Goal: Task Accomplishment & Management: Manage account settings

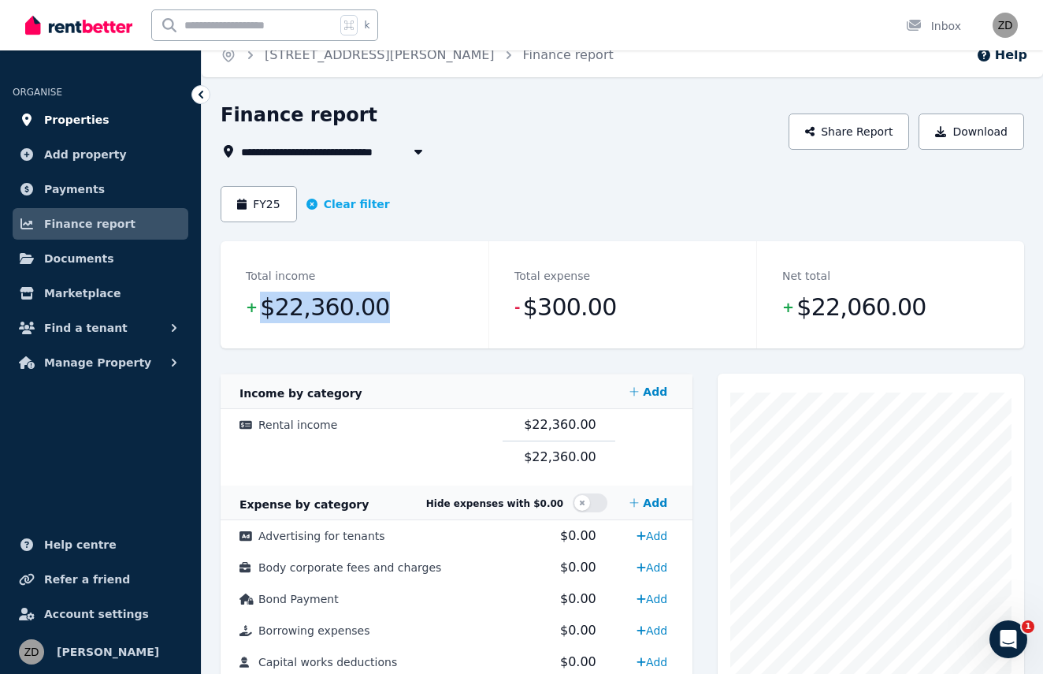
click at [84, 113] on span "Properties" at bounding box center [76, 119] width 65 height 19
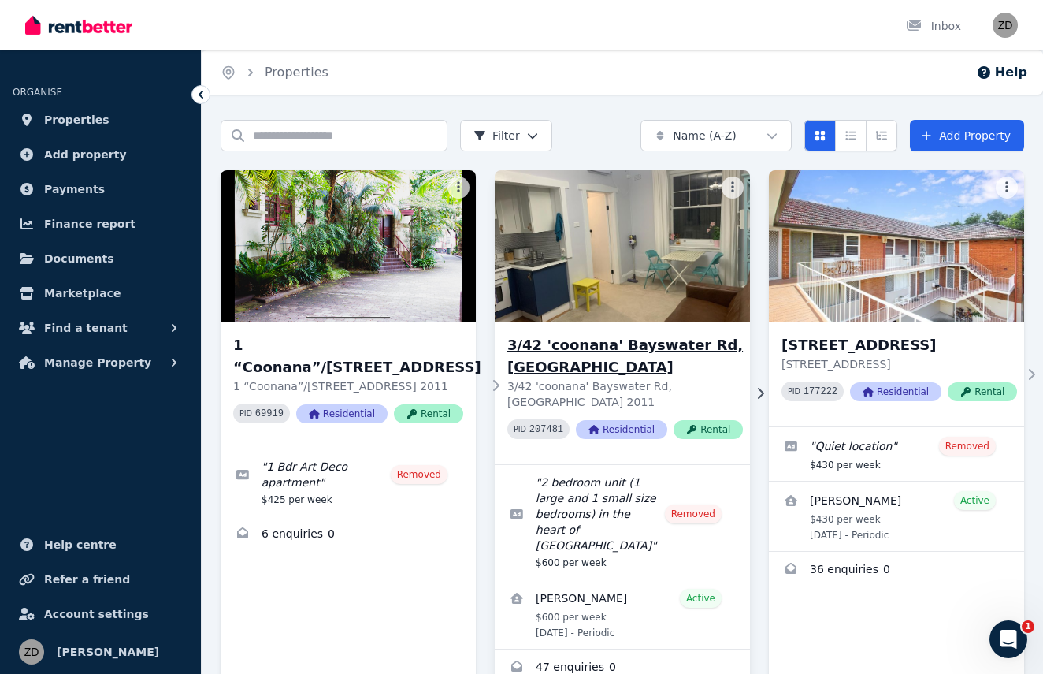
click at [578, 344] on h3 "3/42 'coonana' Bayswater Rd, [GEOGRAPHIC_DATA]" at bounding box center [625, 356] width 236 height 44
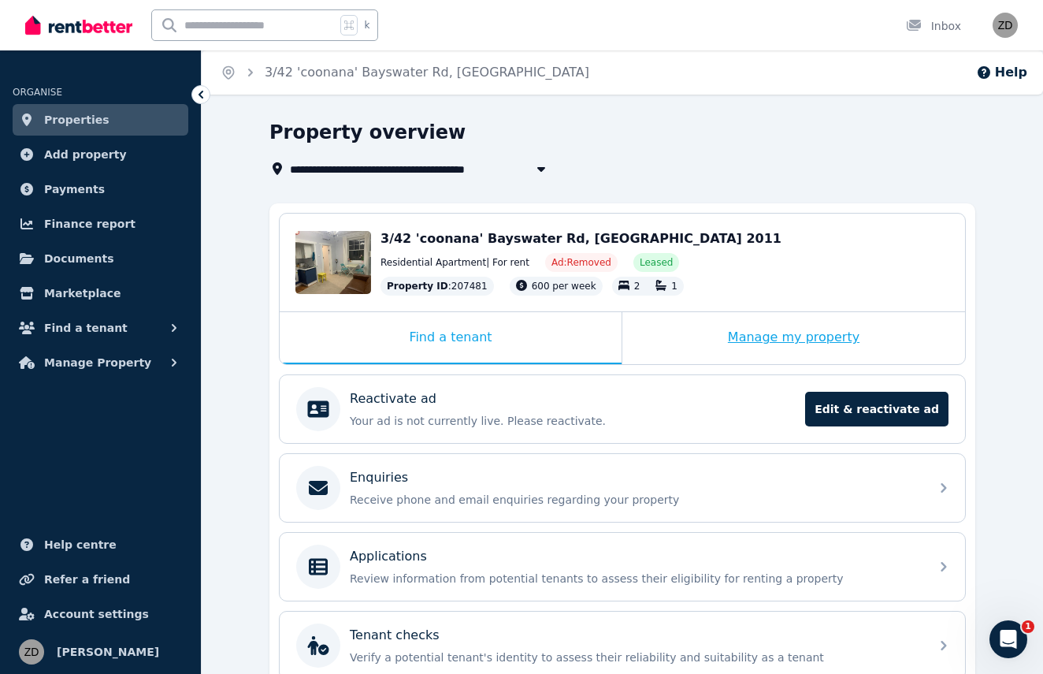
click at [778, 331] on div "Manage my property" at bounding box center [794, 338] width 343 height 52
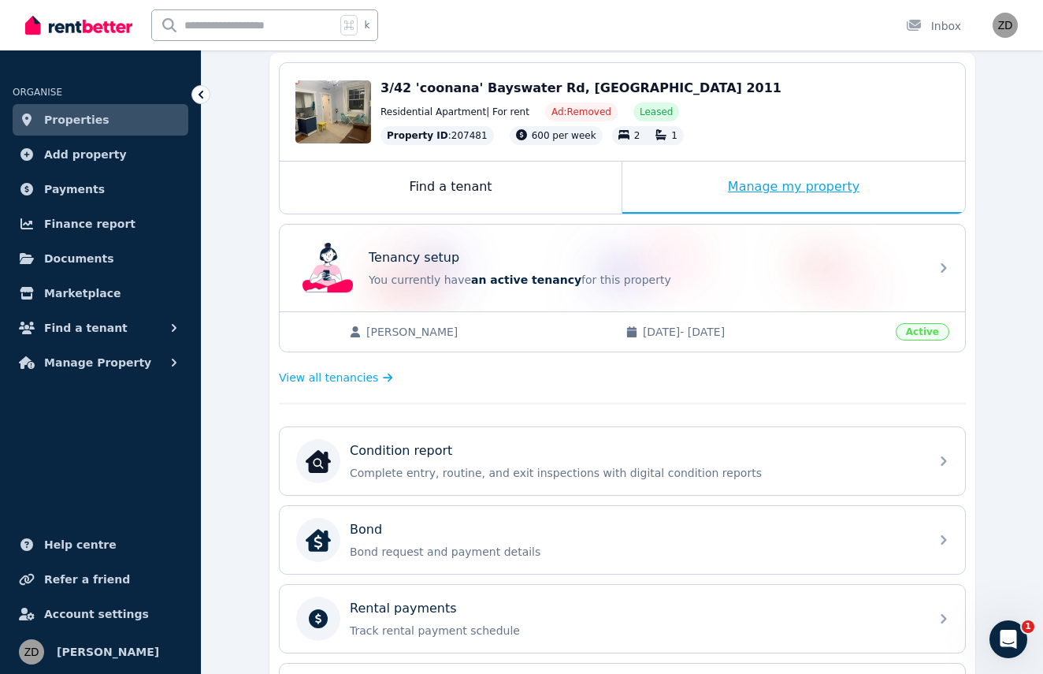
scroll to position [152, 0]
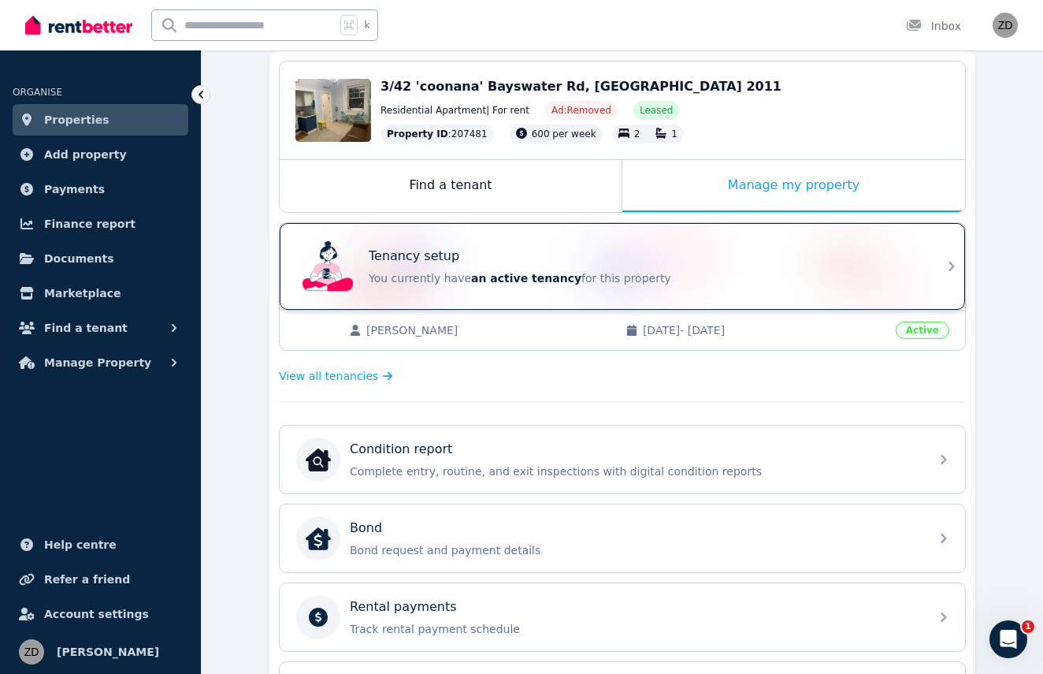
click at [939, 277] on div "Tenancy setup You currently have an active tenancy for this property" at bounding box center [623, 266] width 686 height 87
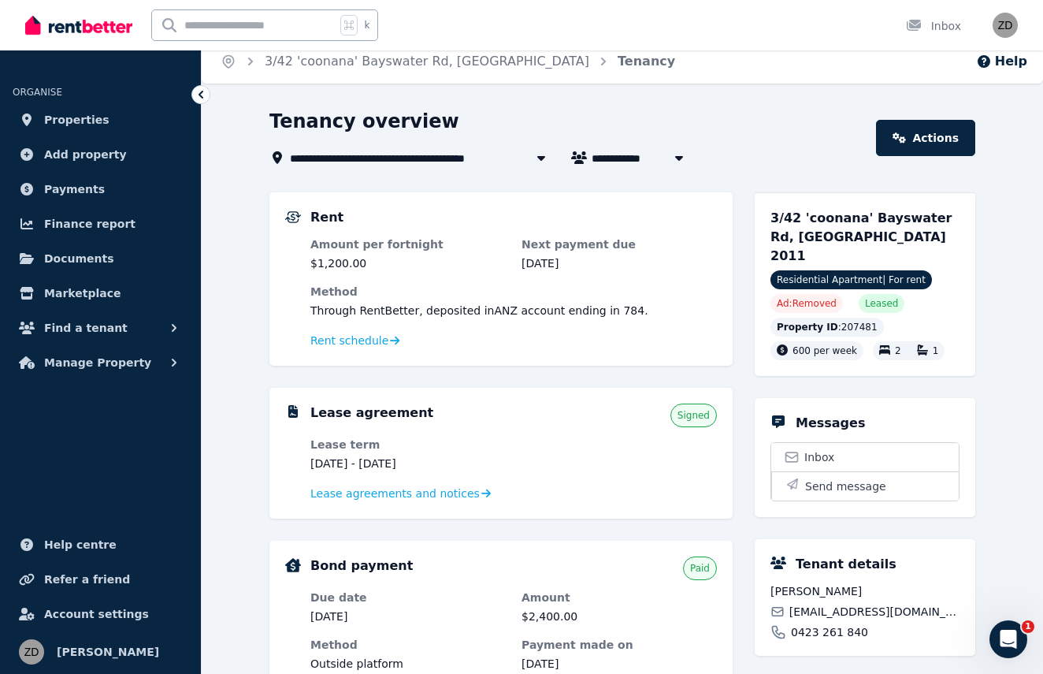
scroll to position [20, 0]
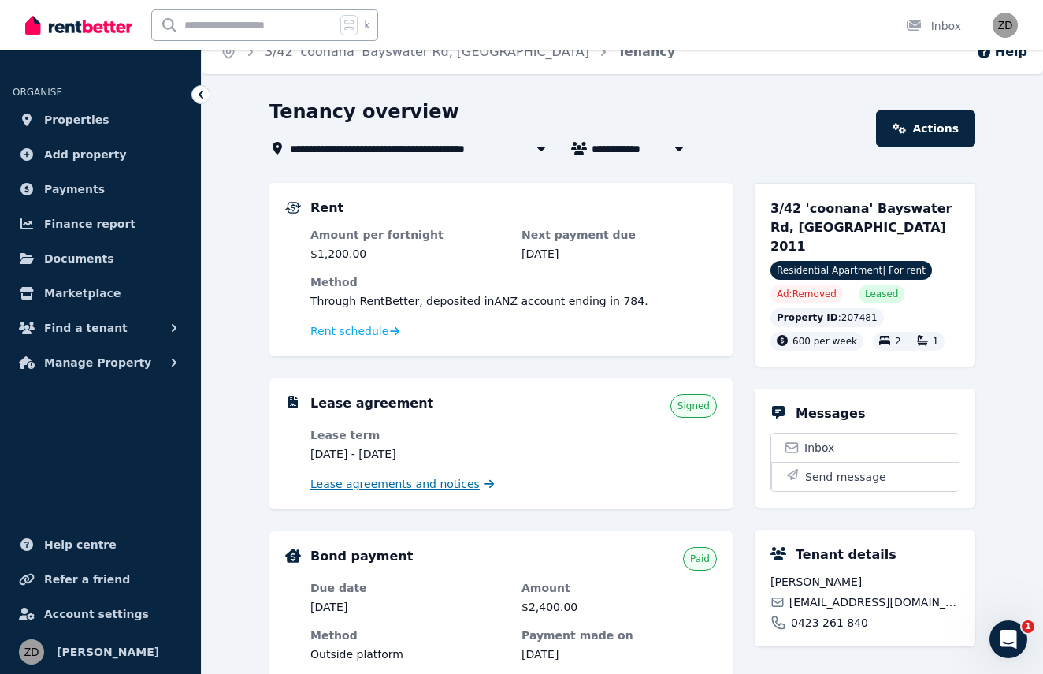
click at [450, 481] on span "Lease agreements and notices" at bounding box center [394, 484] width 169 height 16
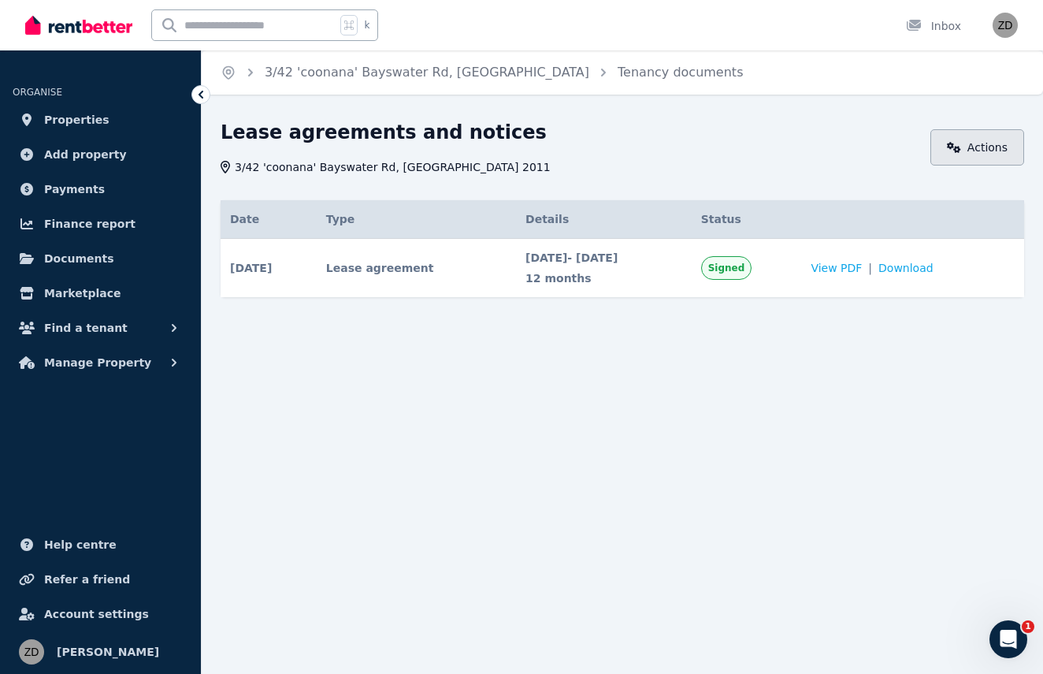
click at [969, 151] on link "Actions" at bounding box center [978, 147] width 94 height 36
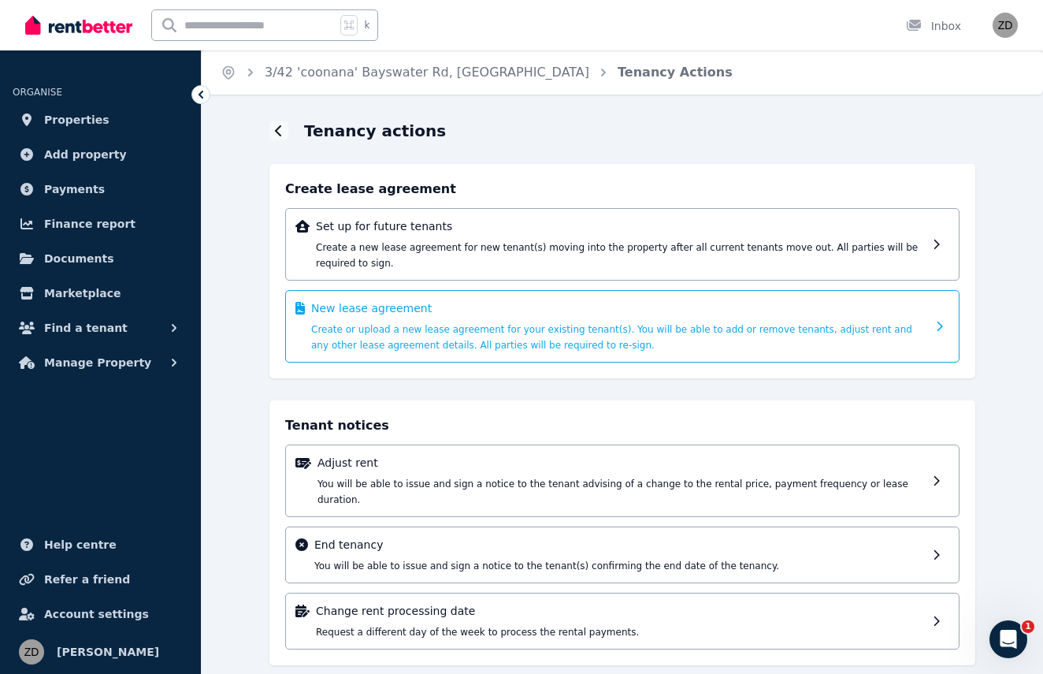
click at [502, 325] on span "Create or upload a new lease agreement for your existing tenant(s). You will be…" at bounding box center [611, 337] width 601 height 27
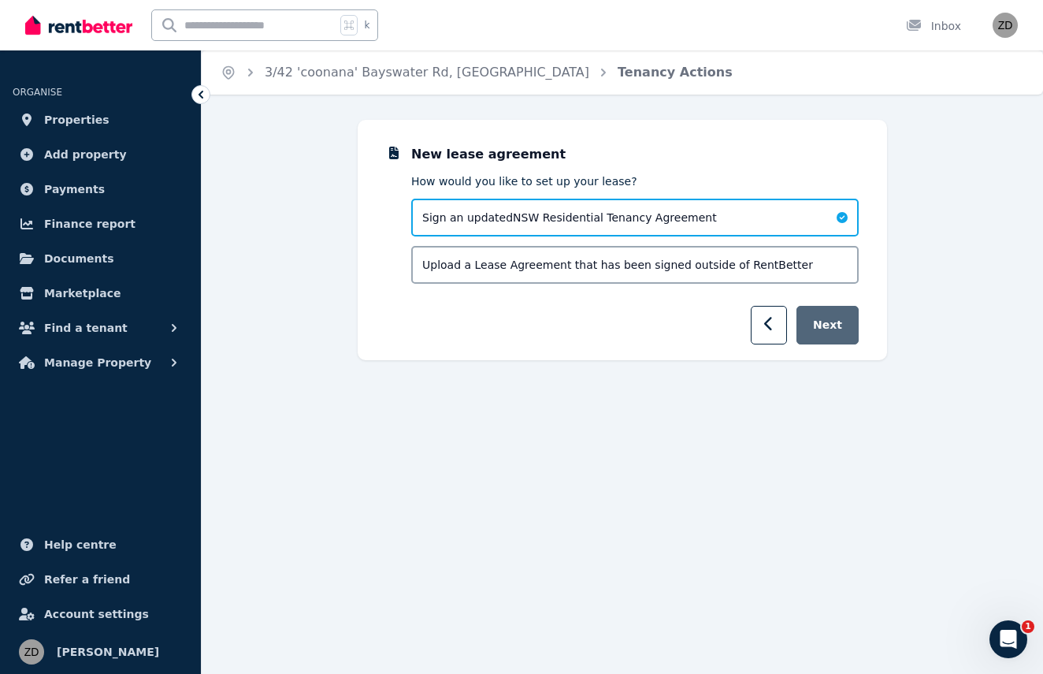
click at [819, 330] on button "Next" at bounding box center [828, 325] width 62 height 39
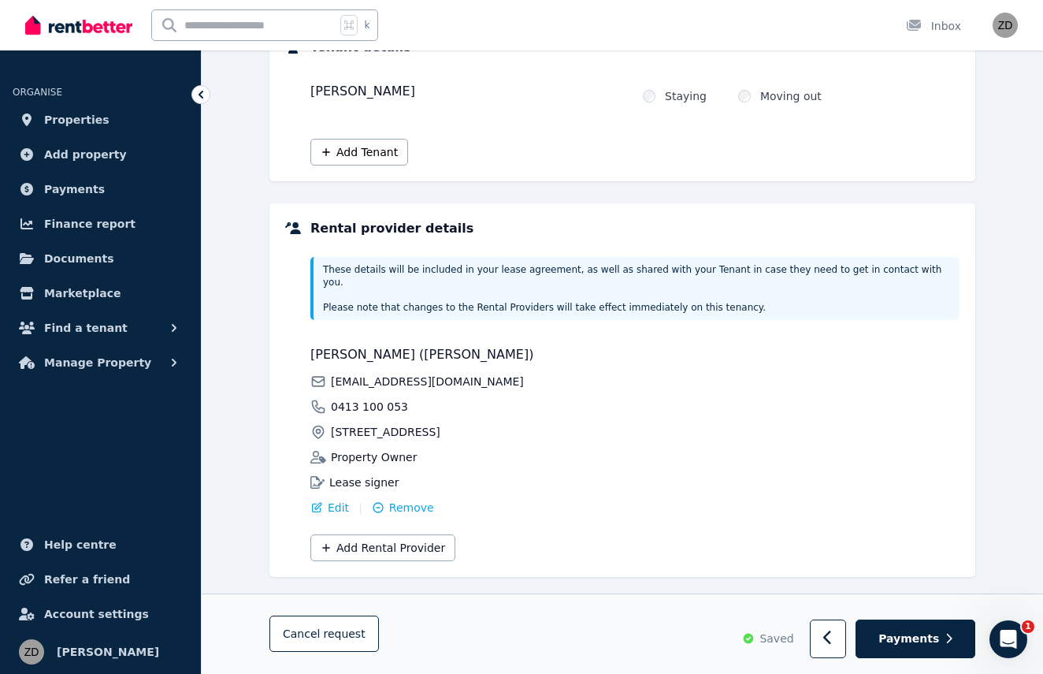
scroll to position [226, 0]
click at [924, 642] on span "Payments" at bounding box center [909, 639] width 61 height 16
select select "**********"
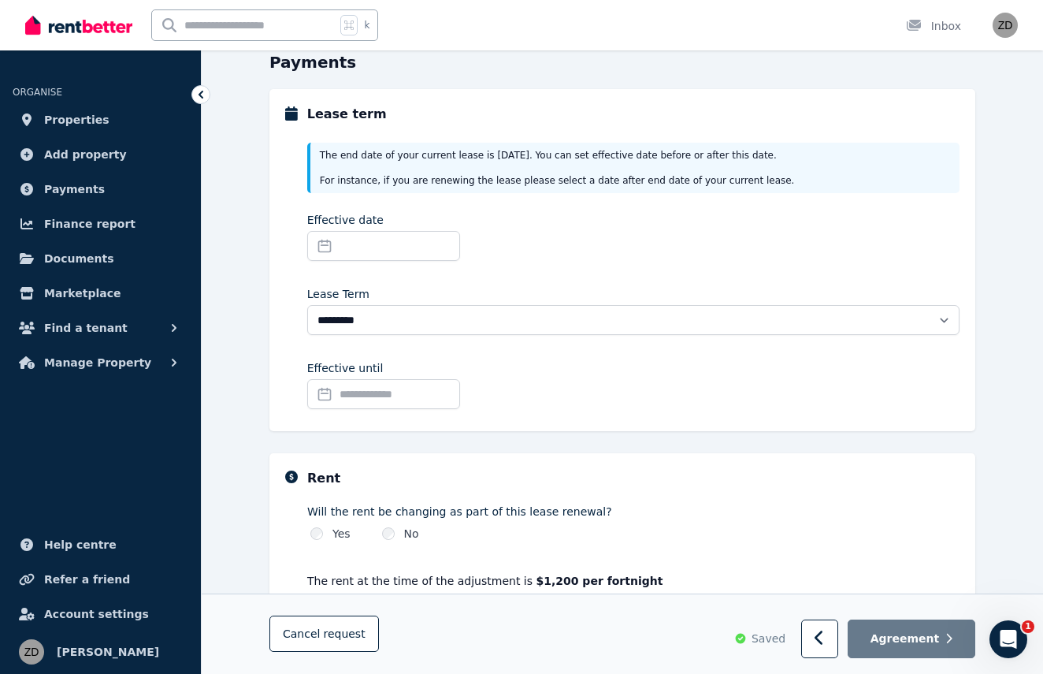
scroll to position [165, 0]
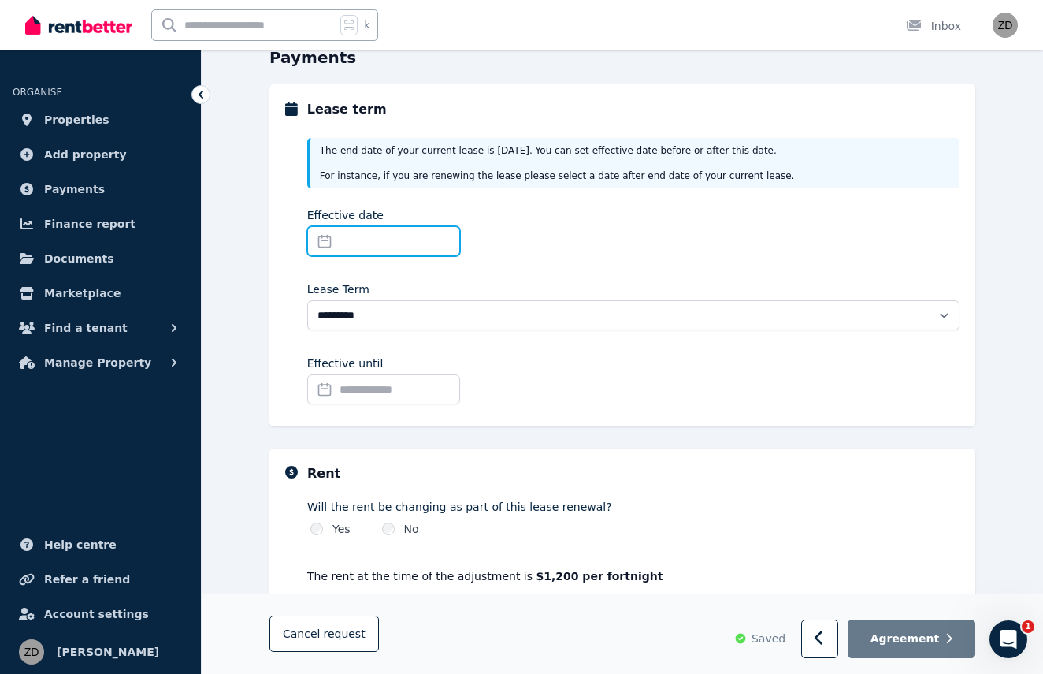
click at [344, 245] on input "Effective date" at bounding box center [383, 241] width 153 height 30
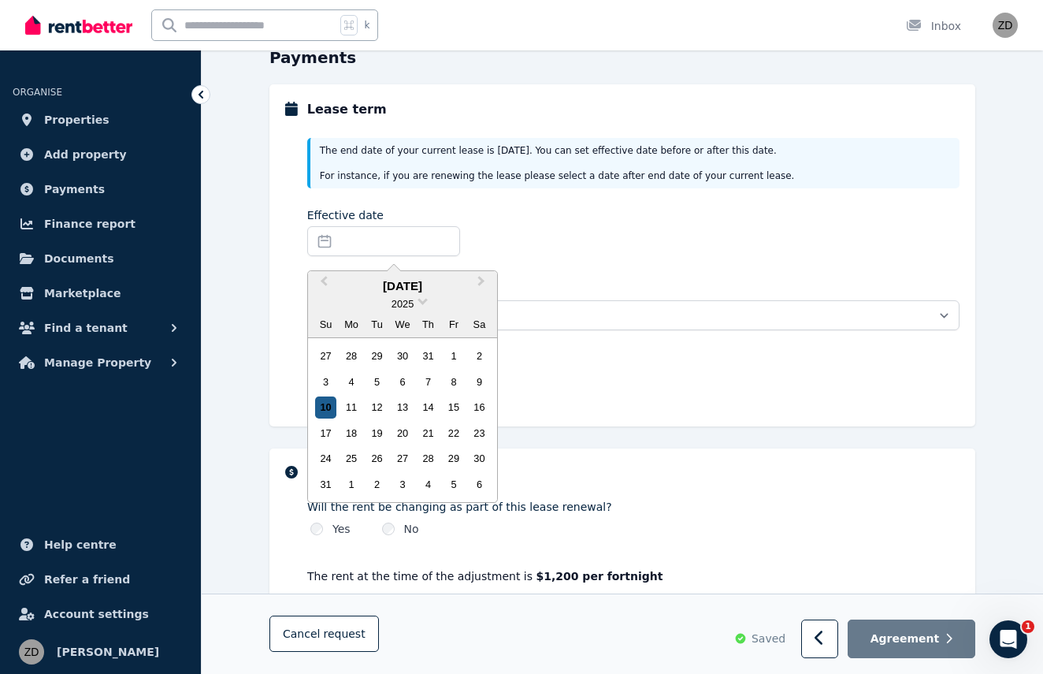
click at [332, 411] on div "10" at bounding box center [325, 406] width 21 height 21
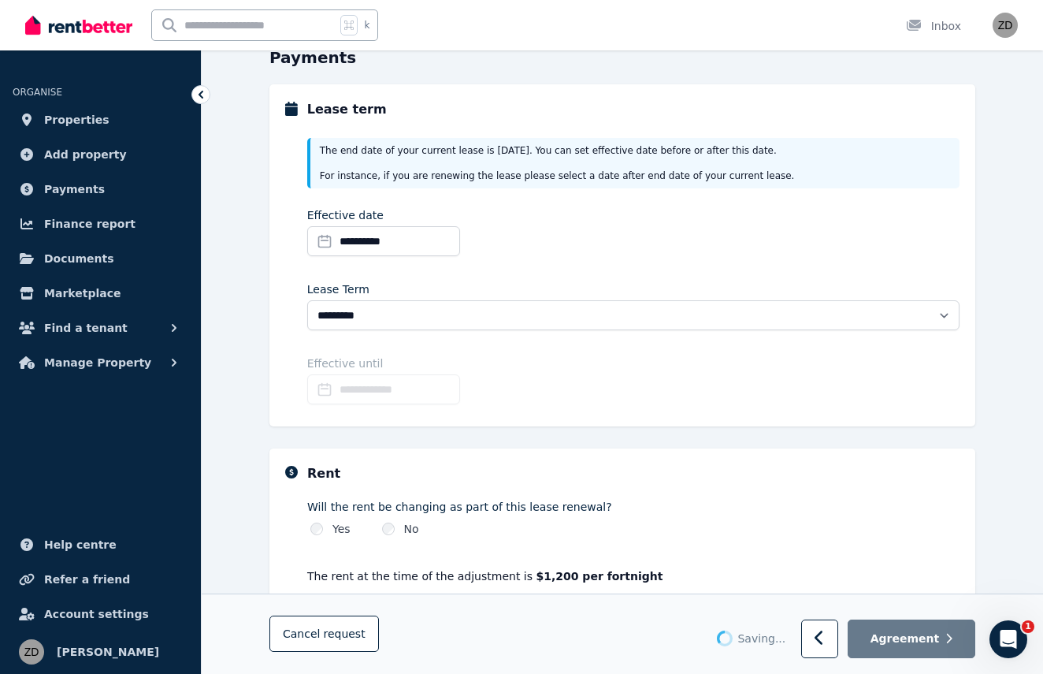
click at [558, 250] on div "**********" at bounding box center [633, 234] width 652 height 55
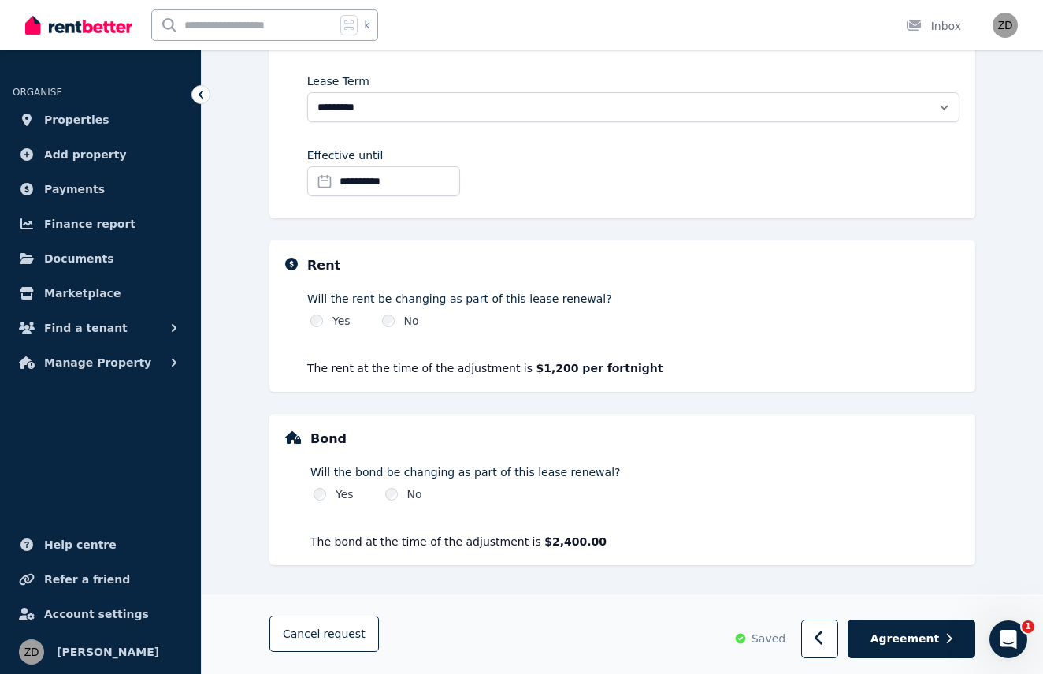
scroll to position [373, 0]
click at [914, 642] on span "Agreement" at bounding box center [905, 638] width 69 height 16
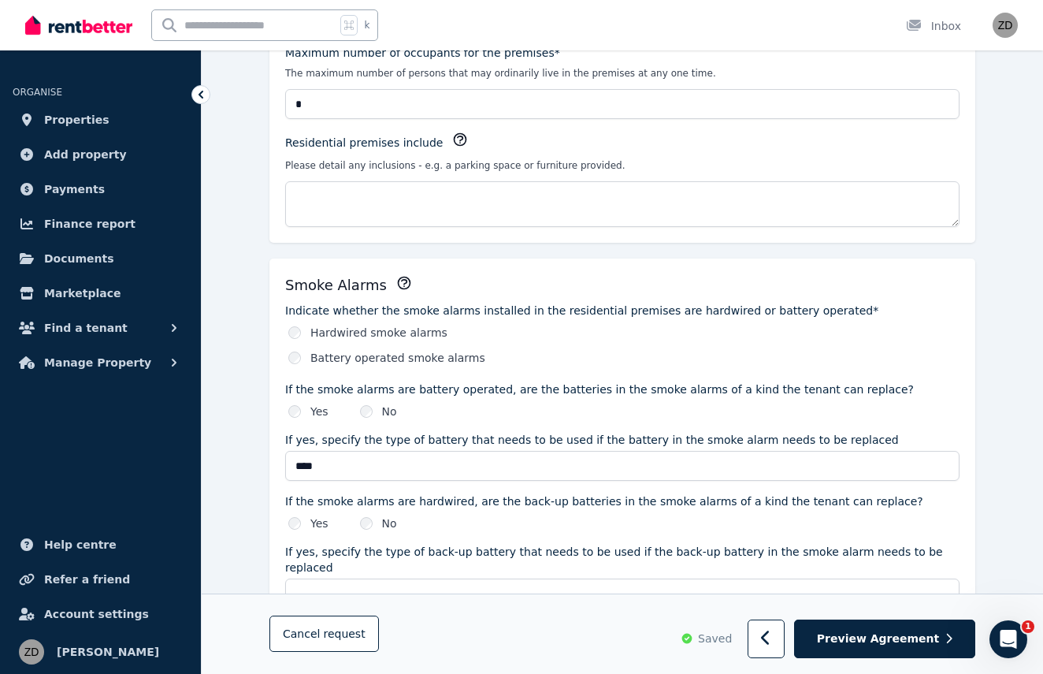
scroll to position [898, 0]
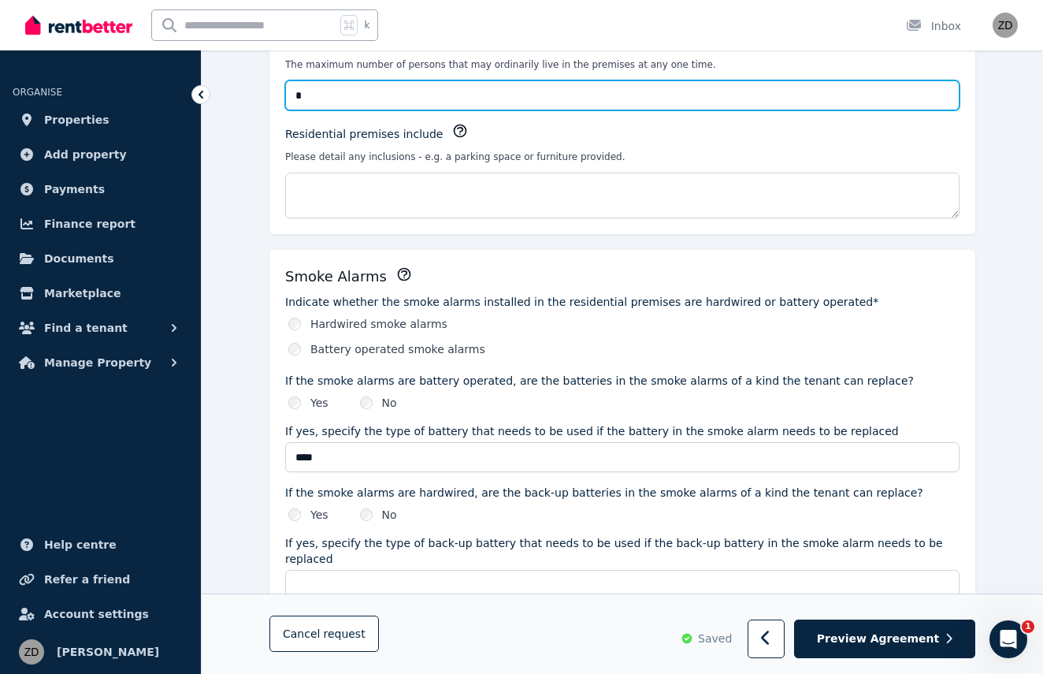
click at [332, 94] on input "*" at bounding box center [622, 95] width 675 height 30
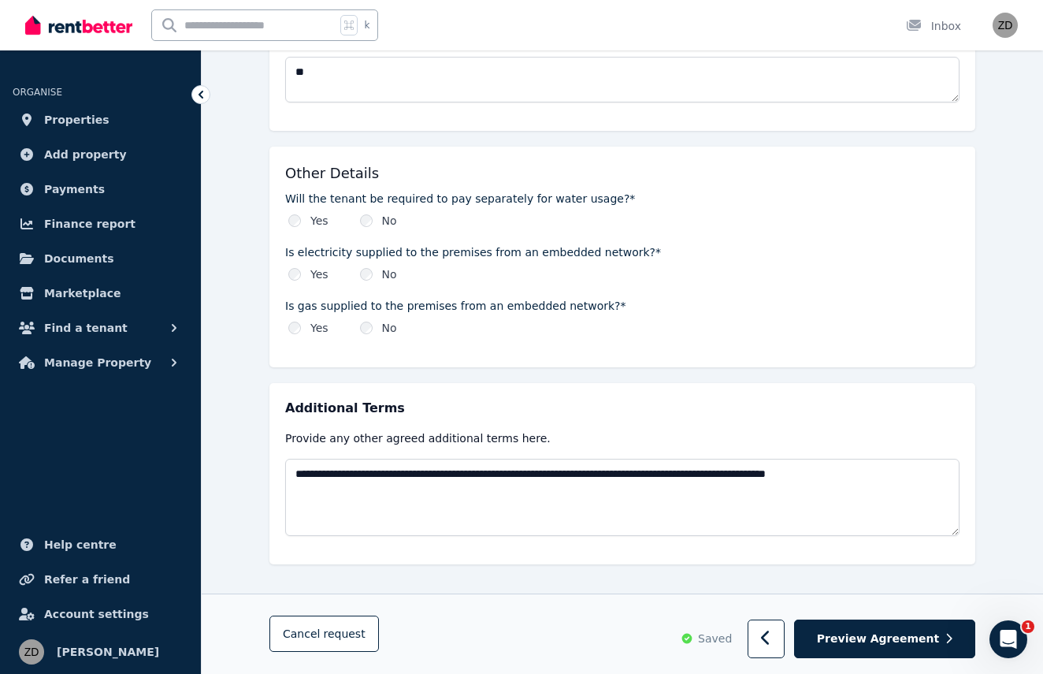
scroll to position [1764, 0]
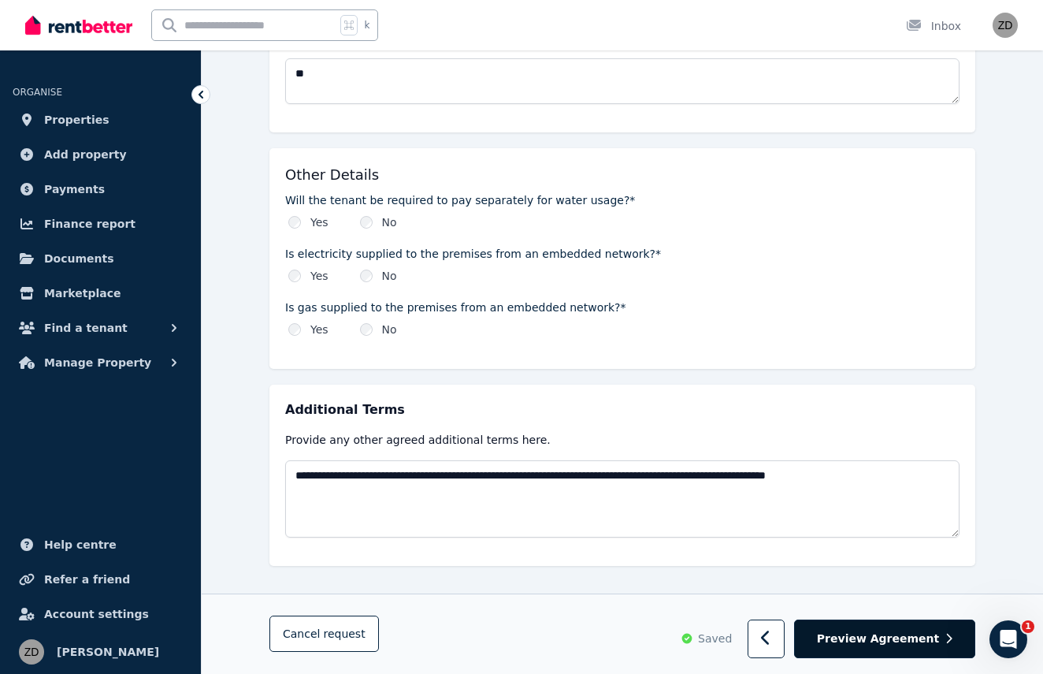
type input "*"
click at [895, 638] on span "Preview Agreement" at bounding box center [878, 639] width 122 height 16
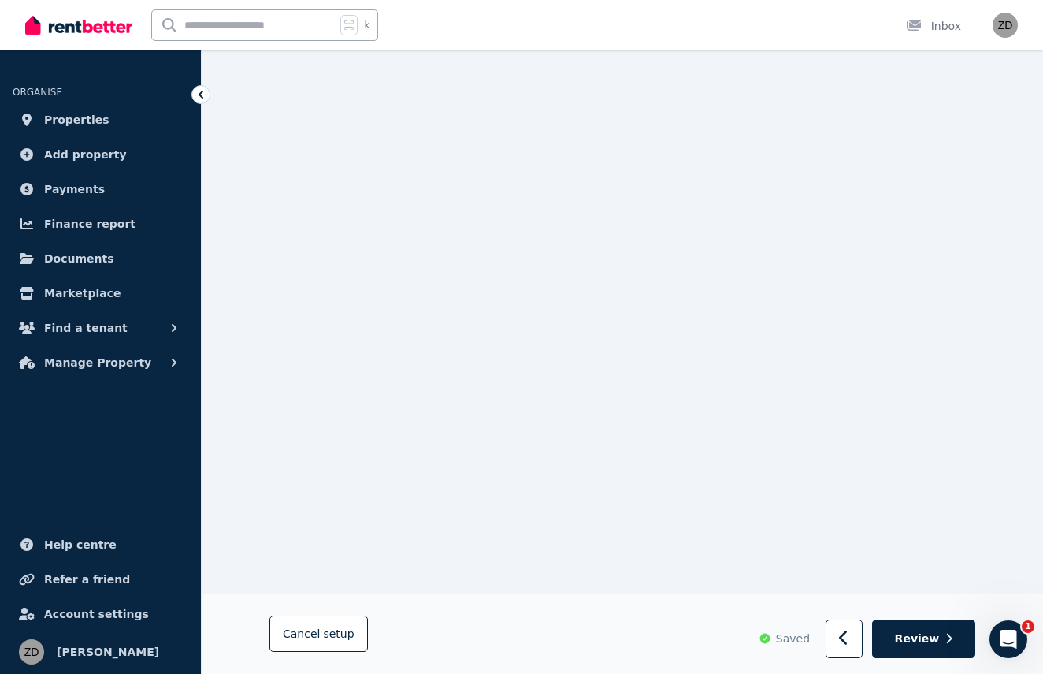
scroll to position [16366, 0]
click at [920, 631] on span "Review" at bounding box center [917, 639] width 45 height 16
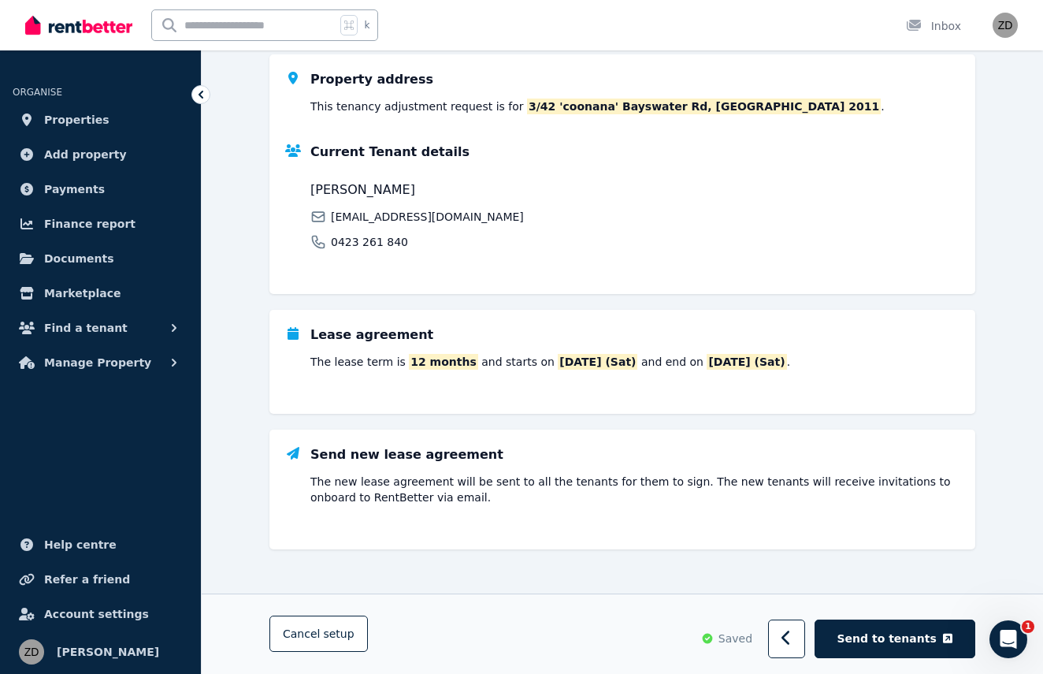
scroll to position [226, 0]
click at [892, 641] on span "Send to tenants" at bounding box center [887, 638] width 99 height 16
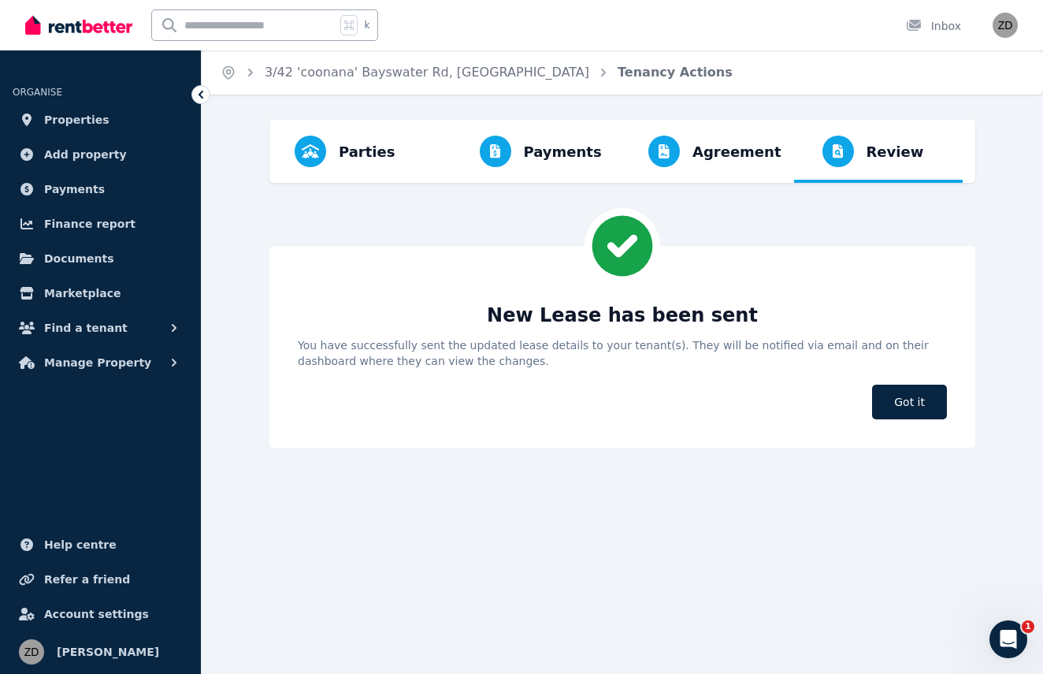
scroll to position [0, 0]
click at [903, 400] on span "Got it" at bounding box center [909, 402] width 75 height 35
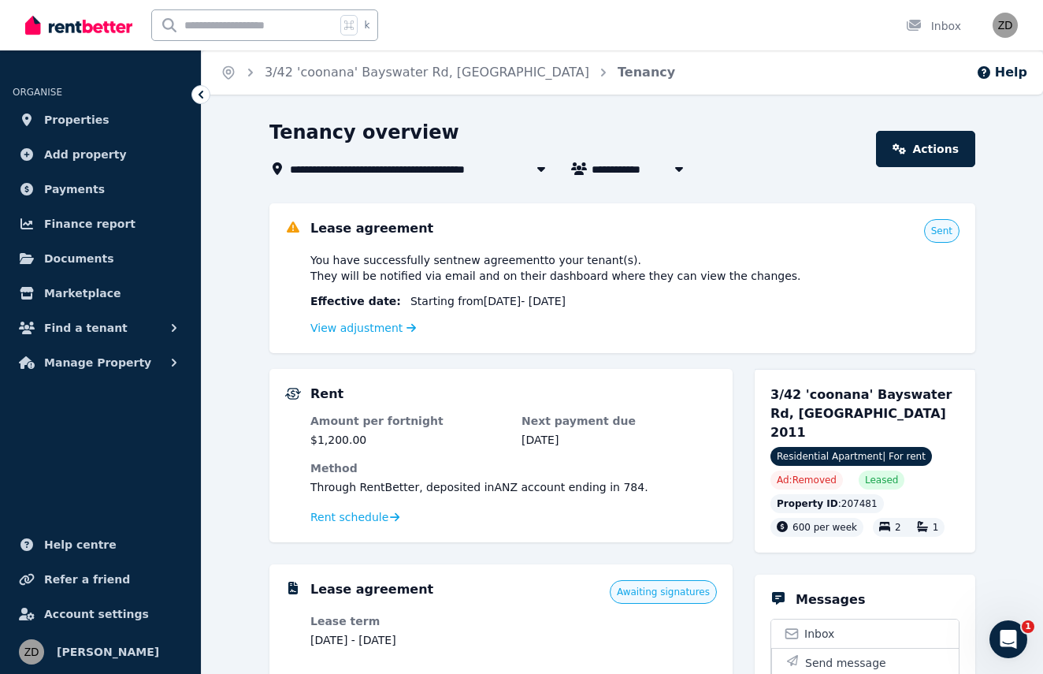
click at [407, 172] on span "3/42 'coonana' Bayswater Rd, [GEOGRAPHIC_DATA]" at bounding box center [446, 168] width 313 height 19
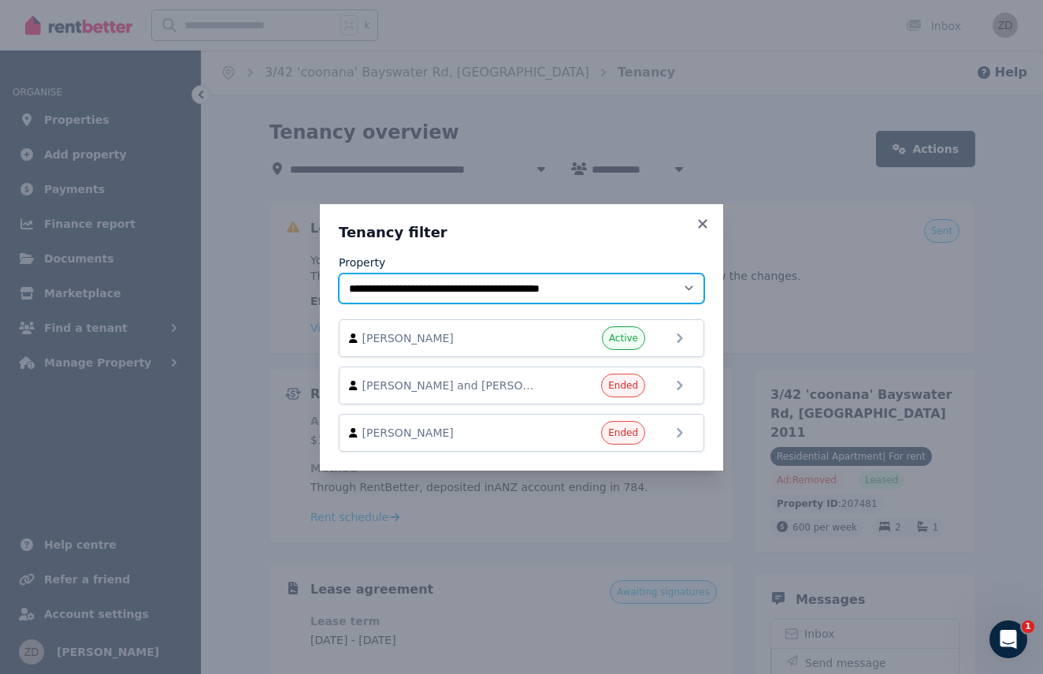
select select "**********"
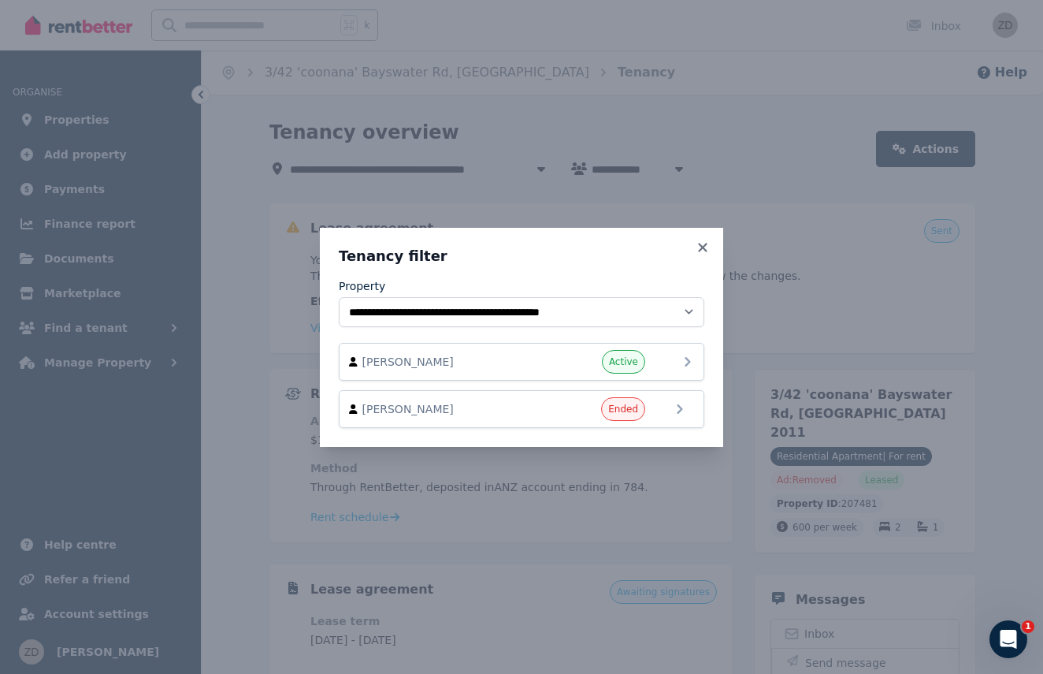
click at [684, 363] on icon at bounding box center [687, 361] width 19 height 19
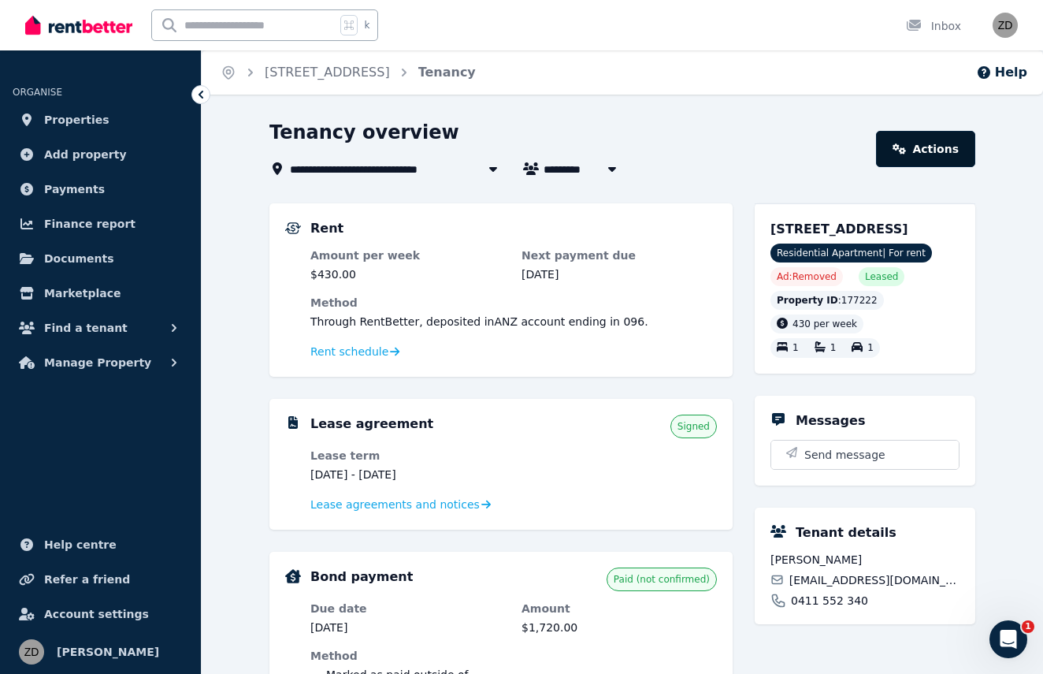
click at [908, 154] on link "Actions" at bounding box center [925, 149] width 99 height 36
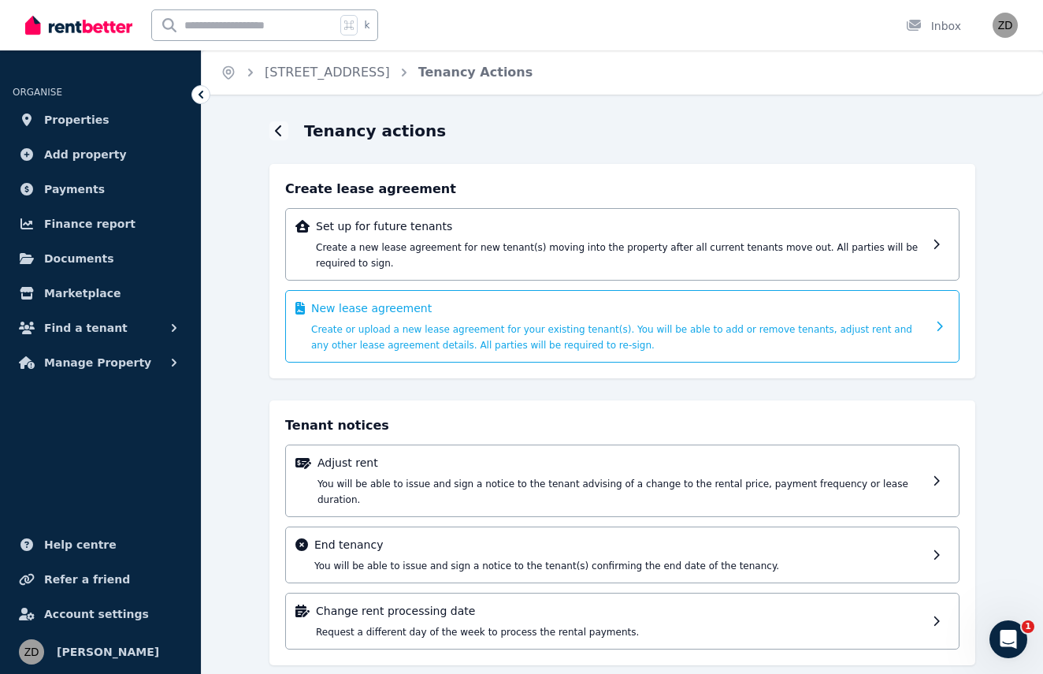
click at [550, 318] on div "New lease agreement Create or upload a new lease agreement for your existing te…" at bounding box center [618, 326] width 615 height 52
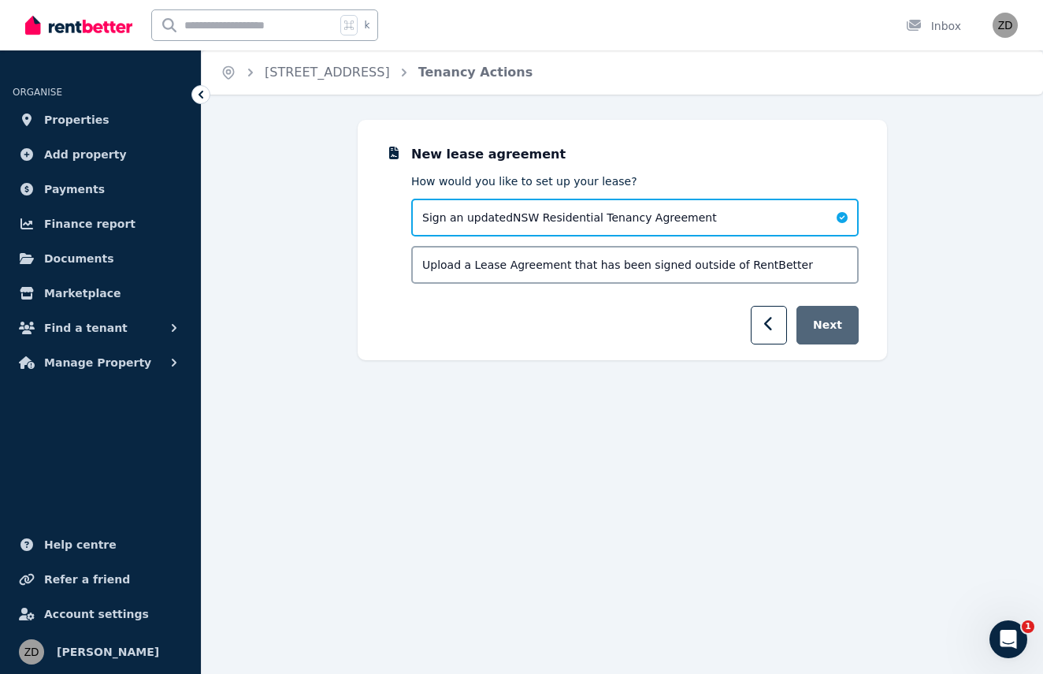
click at [824, 332] on button "Next" at bounding box center [828, 325] width 62 height 39
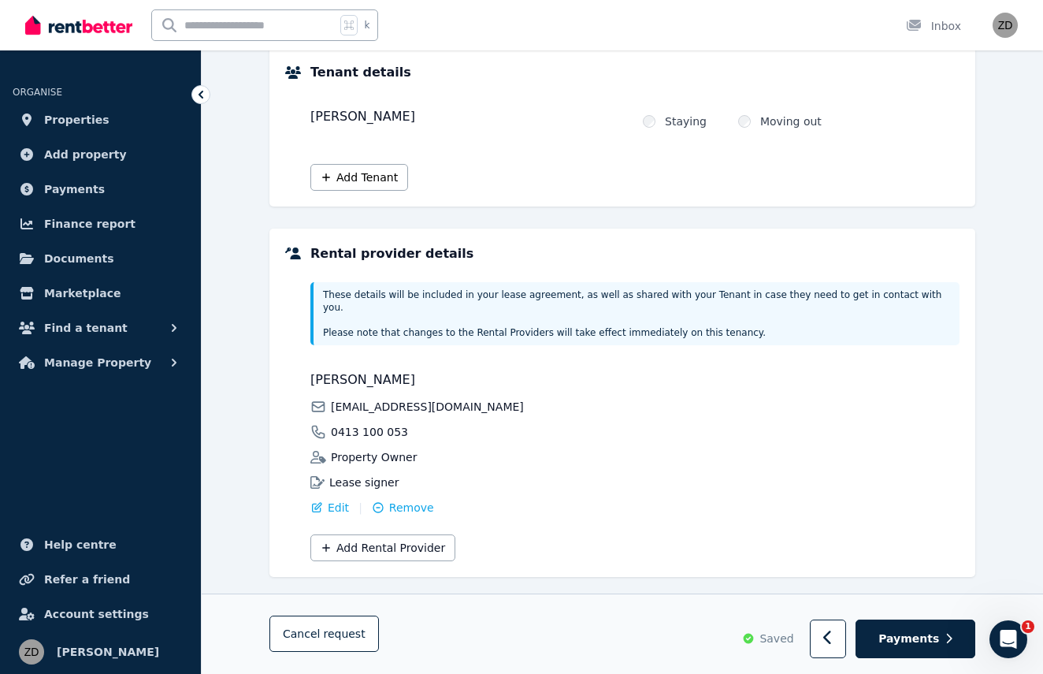
scroll to position [201, 0]
click at [909, 632] on span "Payments" at bounding box center [909, 639] width 61 height 16
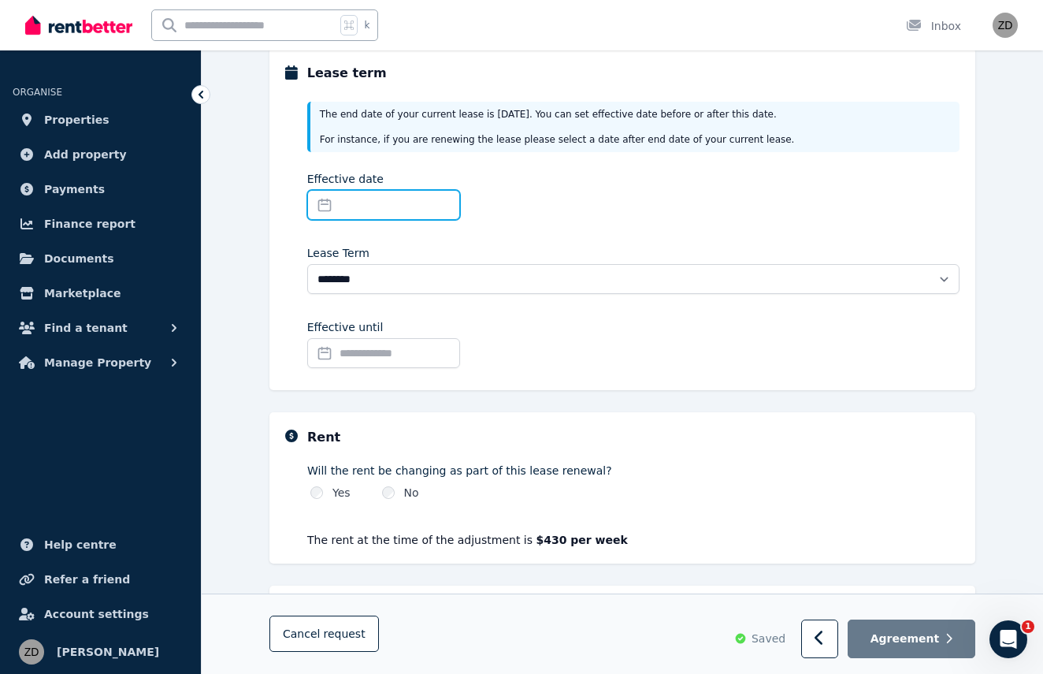
click at [418, 203] on input "Effective date" at bounding box center [383, 205] width 153 height 30
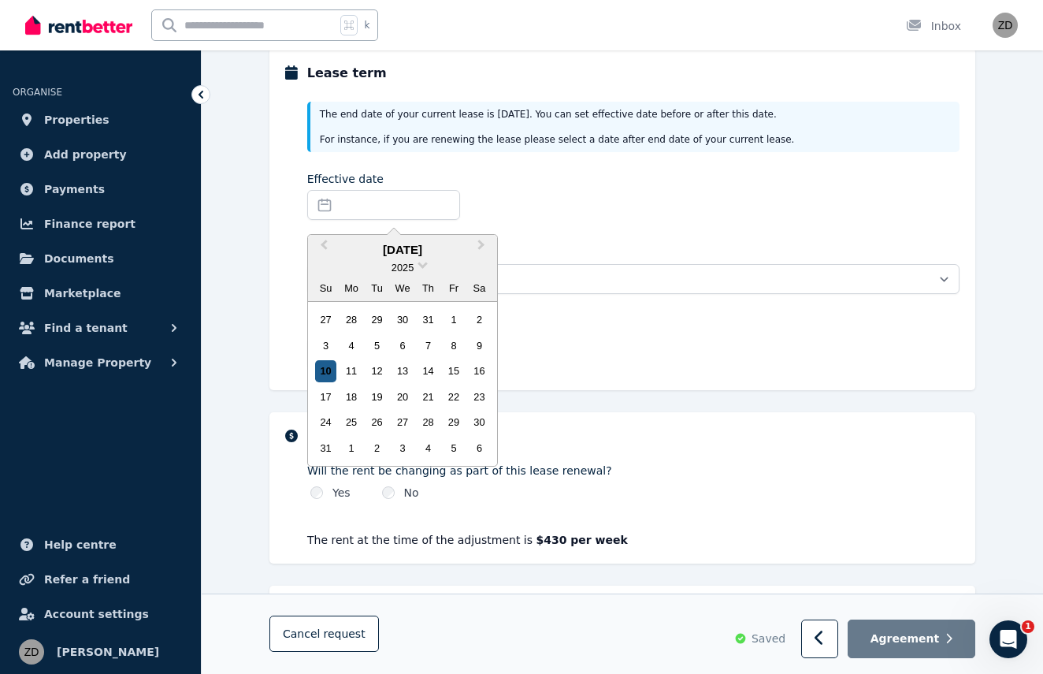
click at [325, 365] on div "10" at bounding box center [325, 370] width 21 height 21
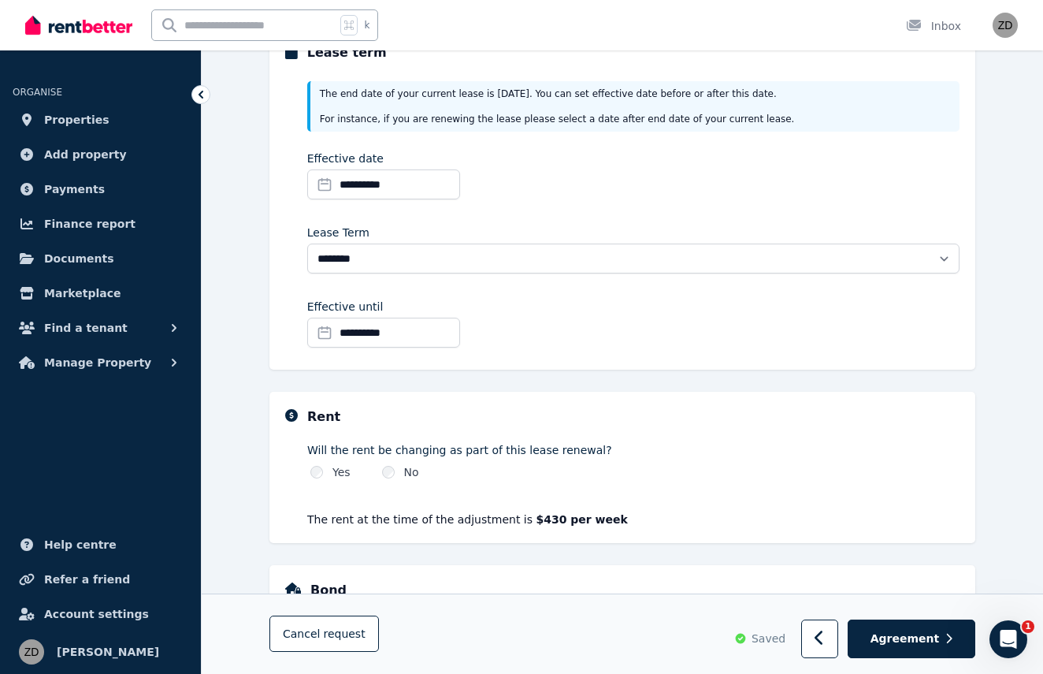
scroll to position [220, 0]
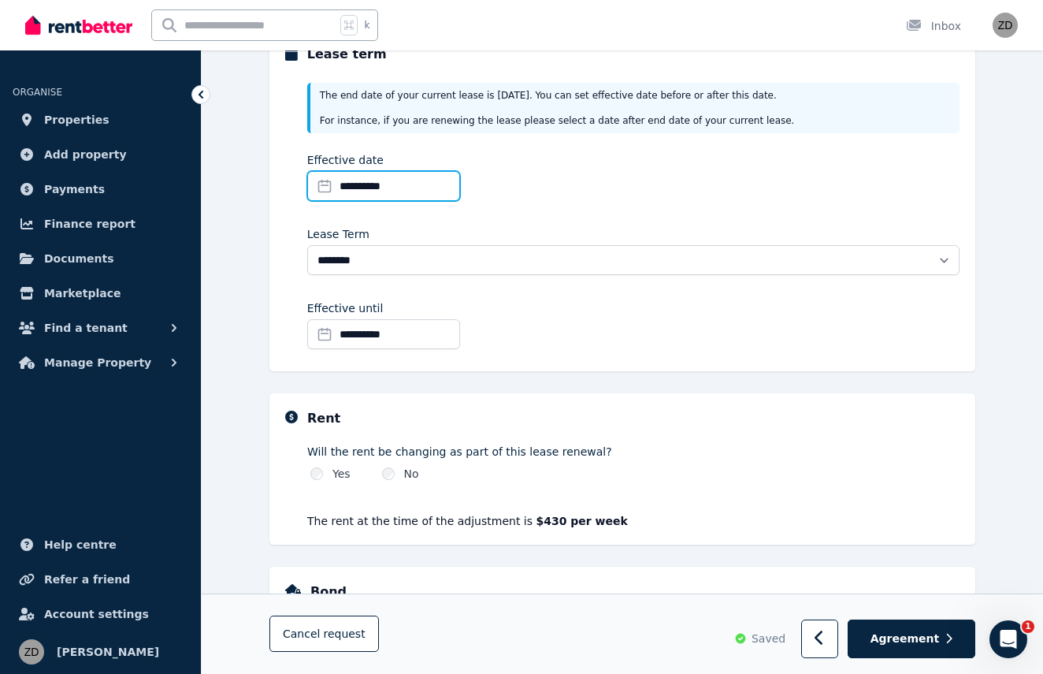
click at [397, 178] on input "**********" at bounding box center [383, 186] width 153 height 30
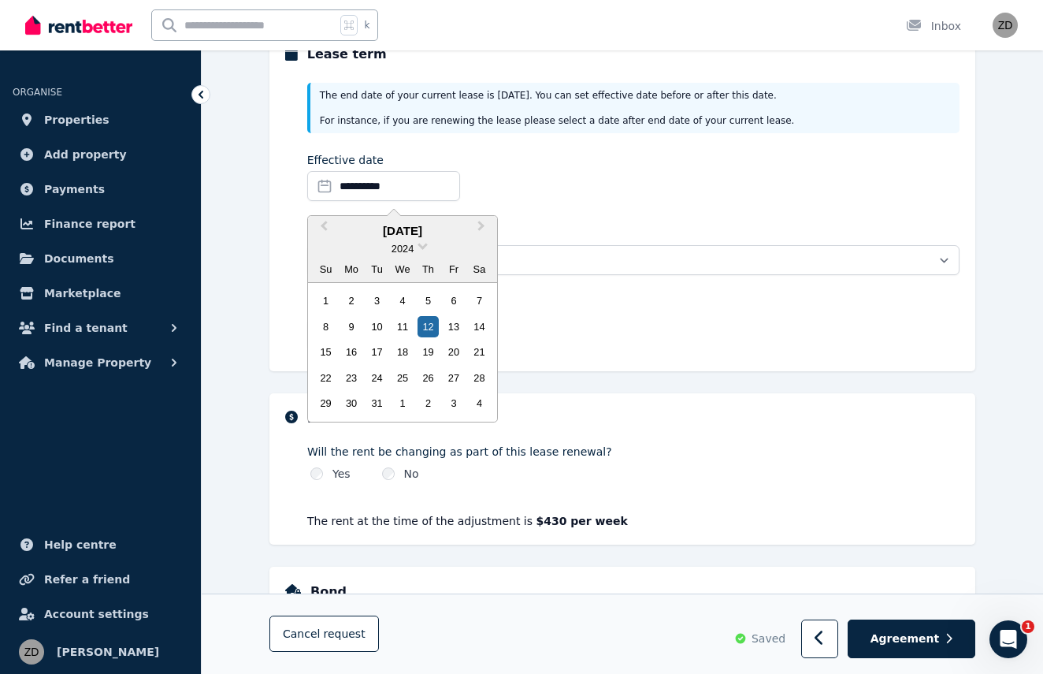
click at [547, 190] on div "**********" at bounding box center [633, 179] width 652 height 55
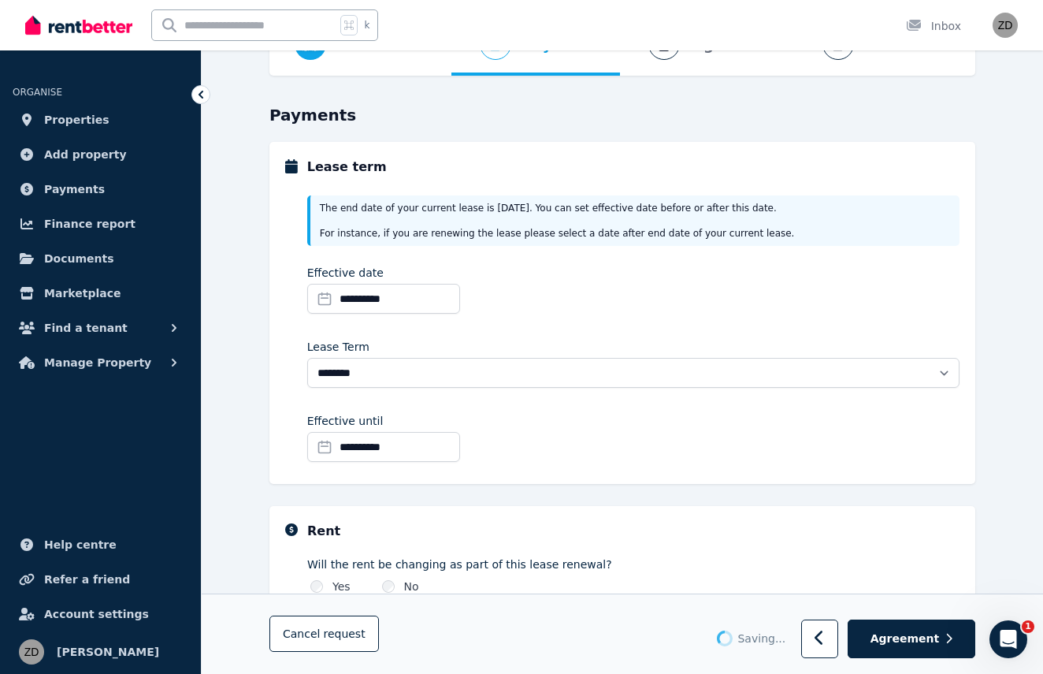
scroll to position [102, 0]
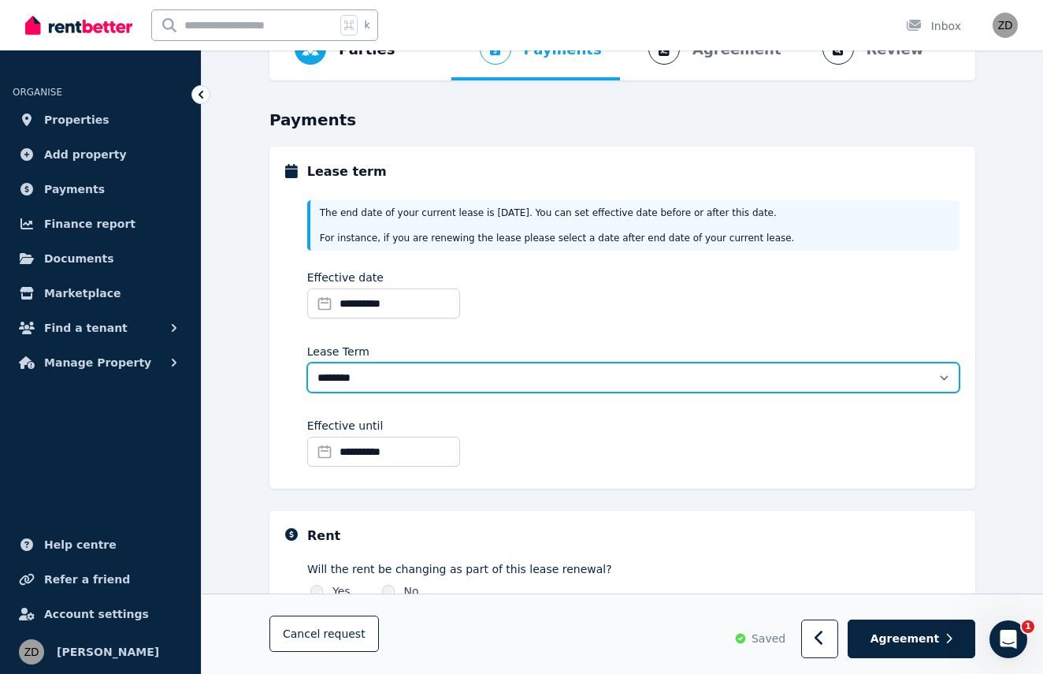
select select "**********"
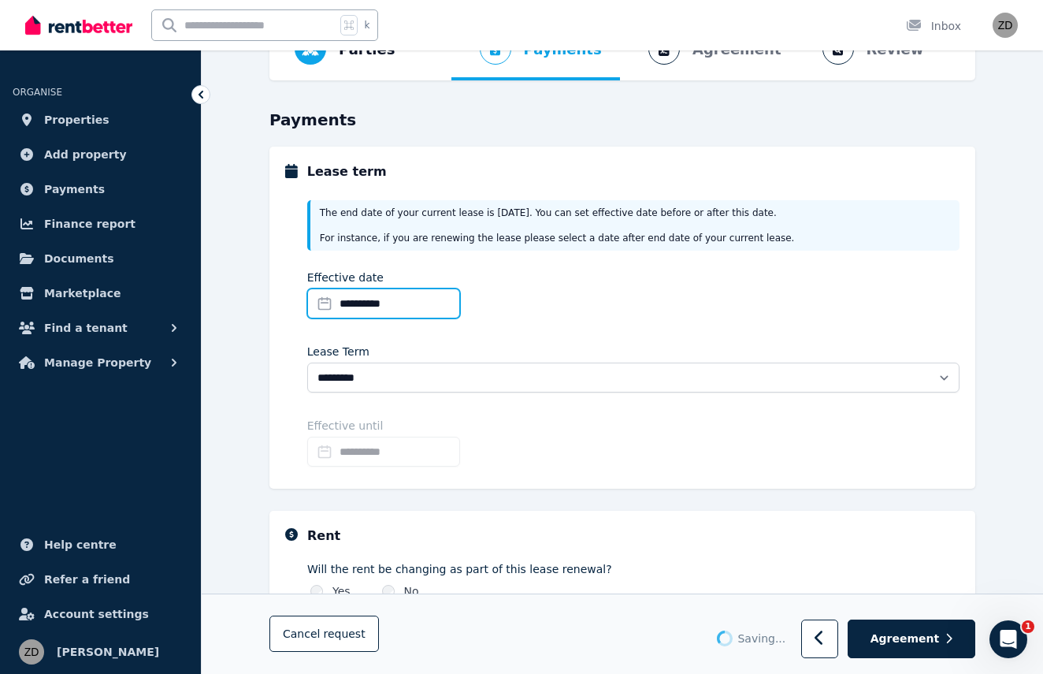
click at [407, 301] on input "**********" at bounding box center [383, 303] width 153 height 30
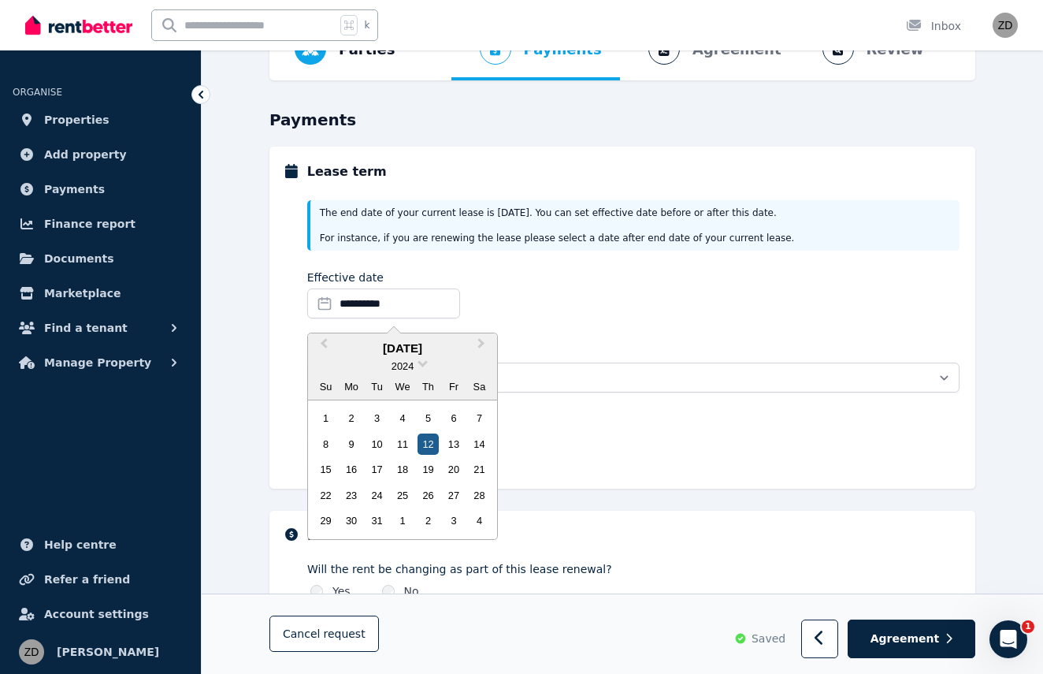
click at [427, 441] on div "12" at bounding box center [428, 443] width 21 height 21
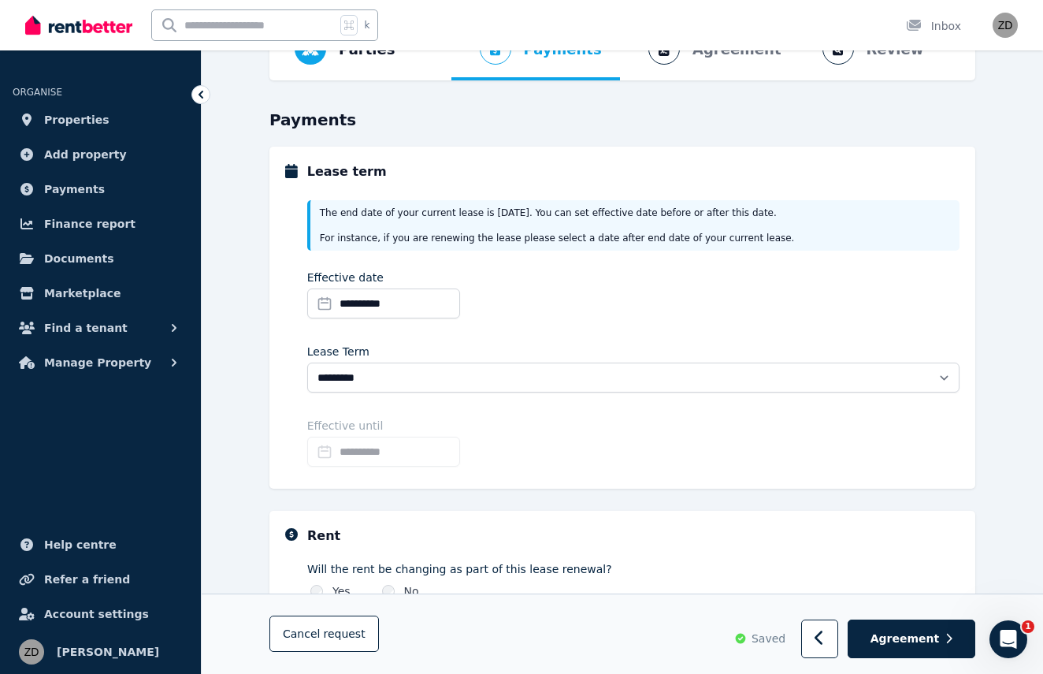
click at [545, 307] on div "**********" at bounding box center [633, 297] width 652 height 55
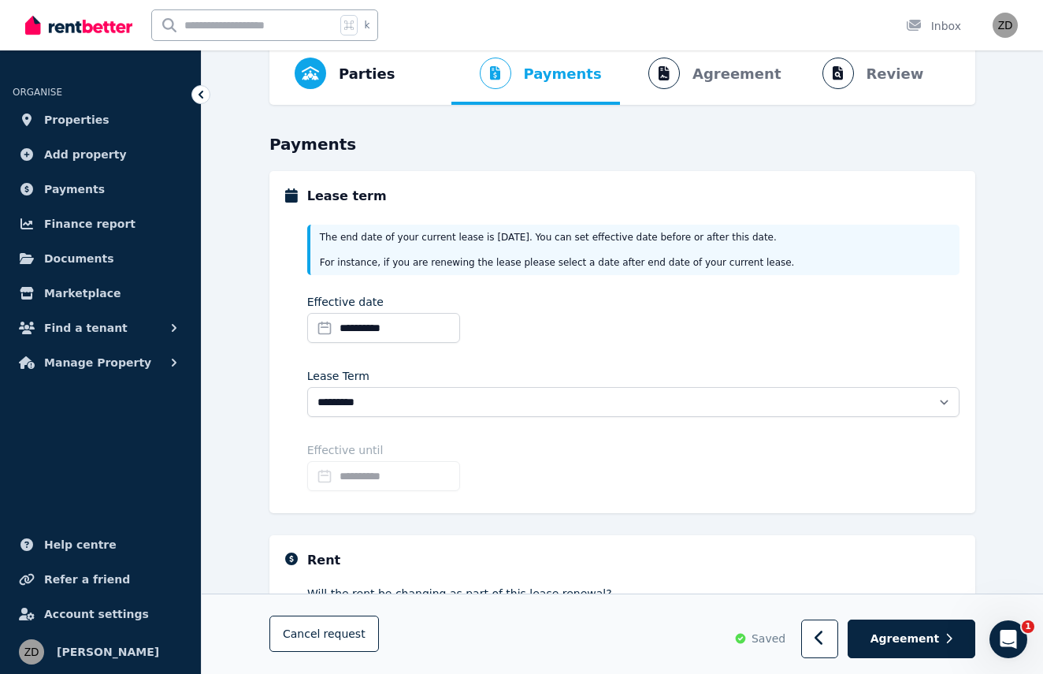
scroll to position [76, 0]
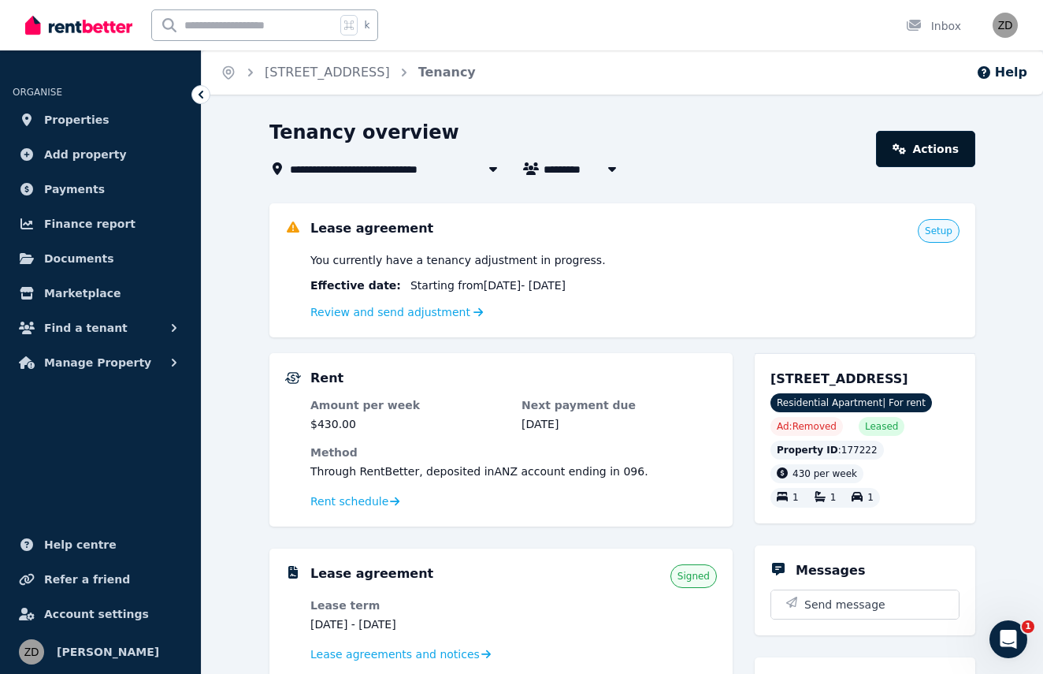
click at [937, 159] on link "Actions" at bounding box center [925, 149] width 99 height 36
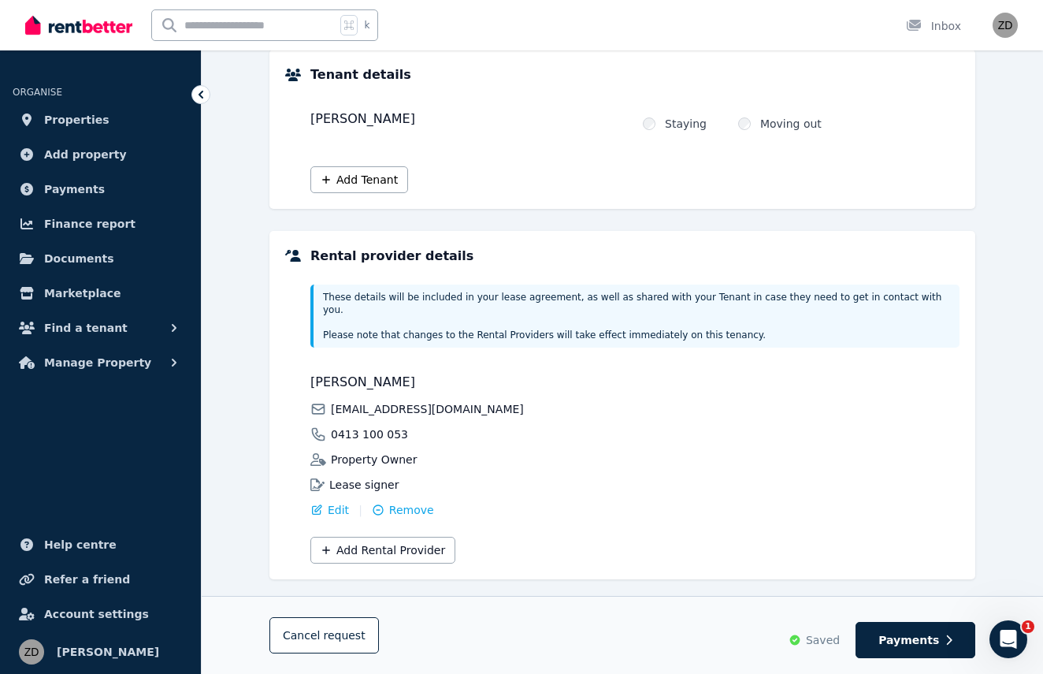
scroll to position [199, 0]
click at [924, 627] on button "Payments" at bounding box center [916, 640] width 120 height 36
select select "**********"
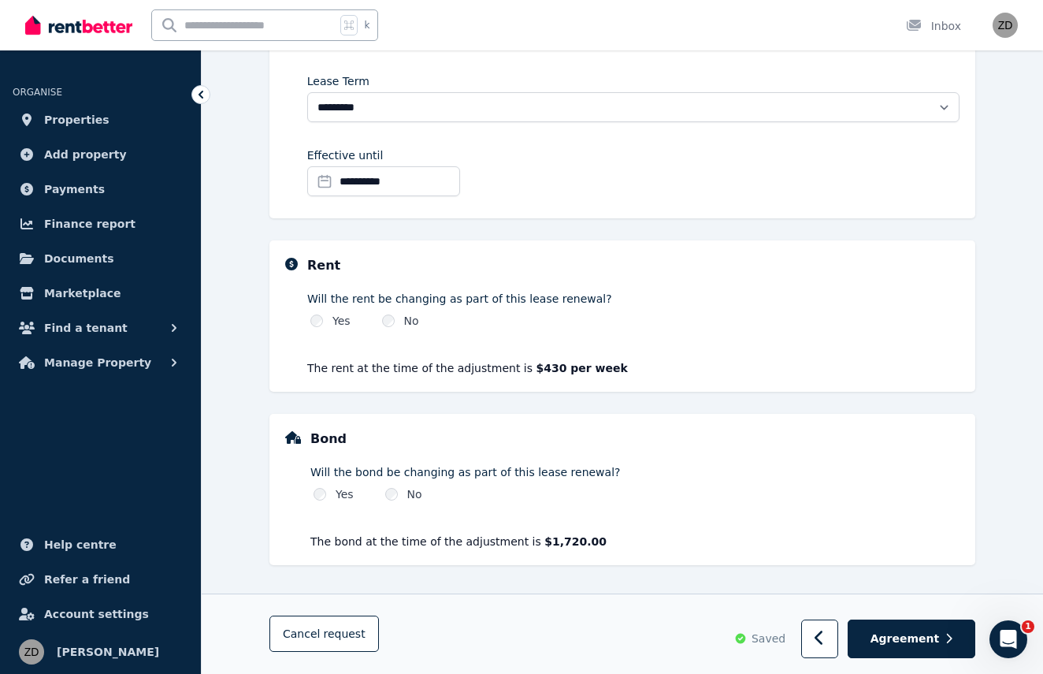
scroll to position [373, 0]
click at [906, 641] on span "Agreement" at bounding box center [905, 638] width 69 height 16
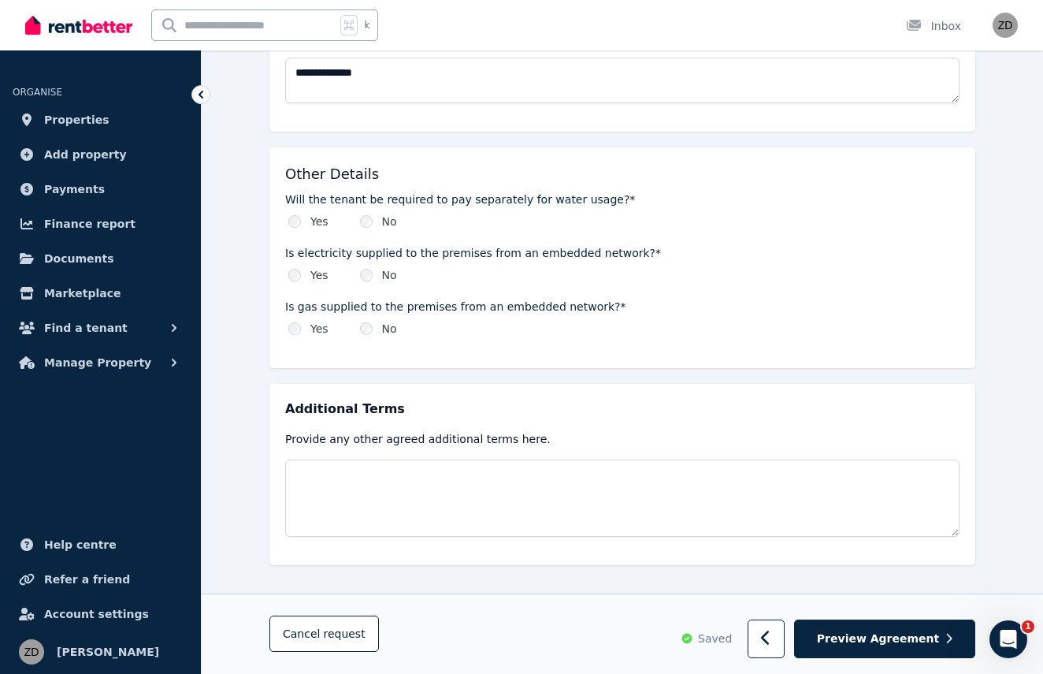
scroll to position [1764, 0]
click at [906, 645] on span "Preview Agreement" at bounding box center [878, 639] width 122 height 16
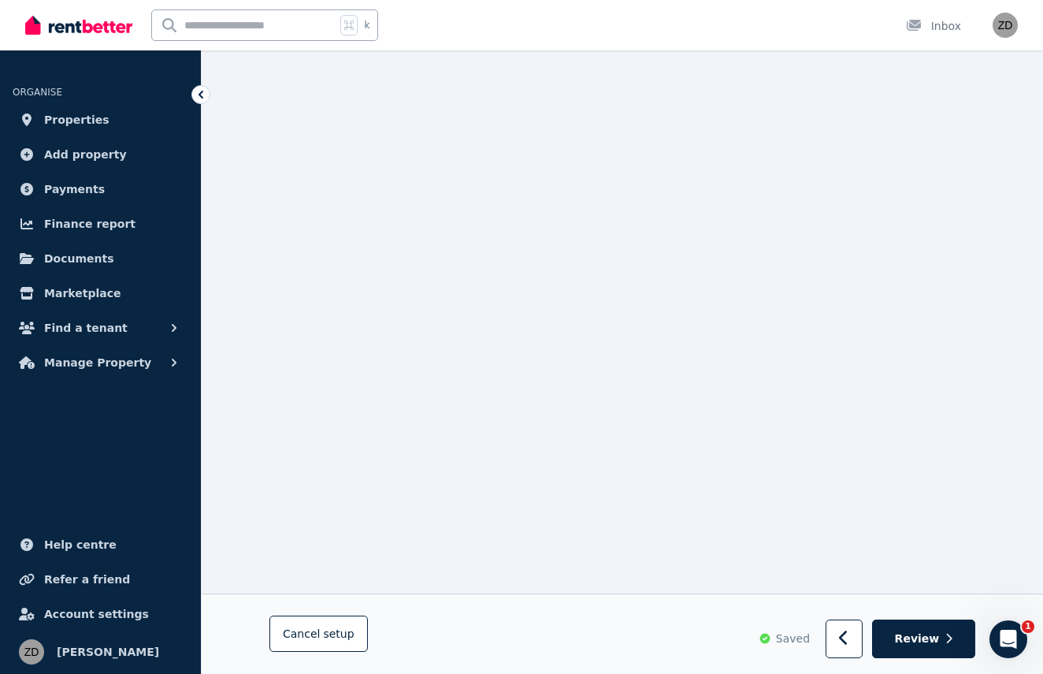
scroll to position [10567, 0]
click at [934, 636] on span "Review" at bounding box center [917, 639] width 45 height 16
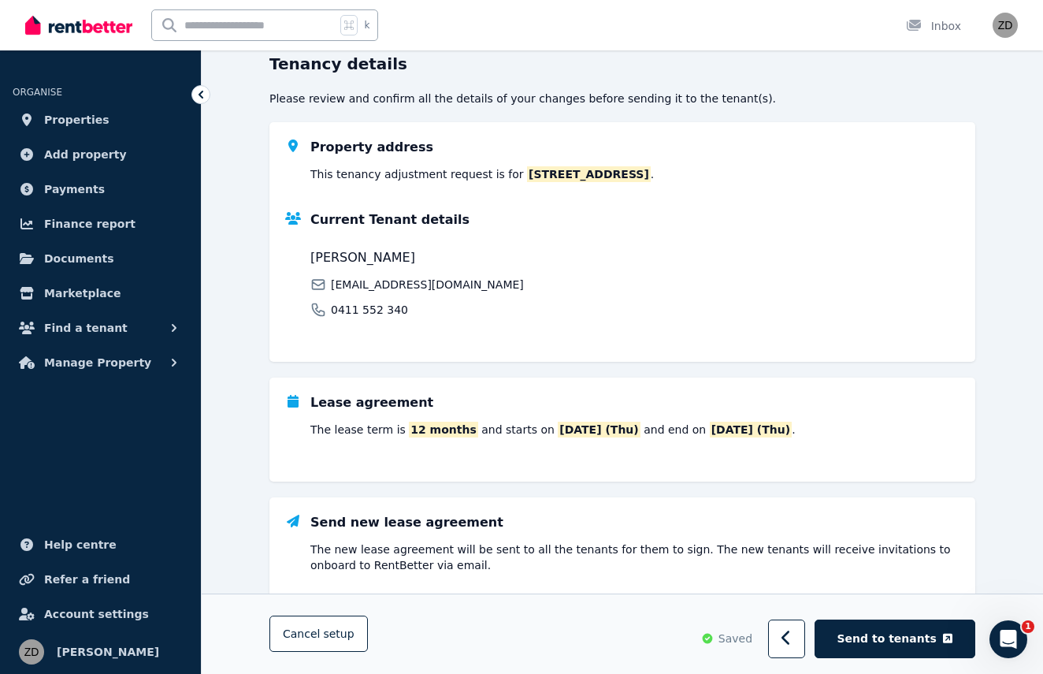
scroll to position [158, 0]
click at [909, 645] on span "Send to tenants" at bounding box center [887, 639] width 99 height 16
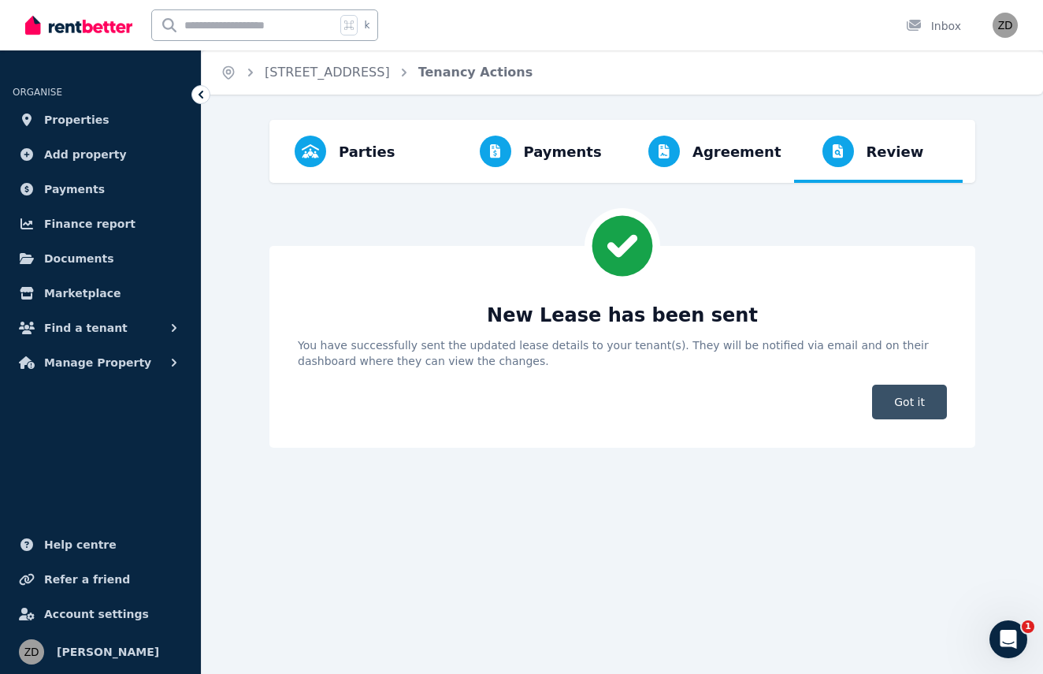
click at [905, 409] on span "Got it" at bounding box center [909, 402] width 75 height 35
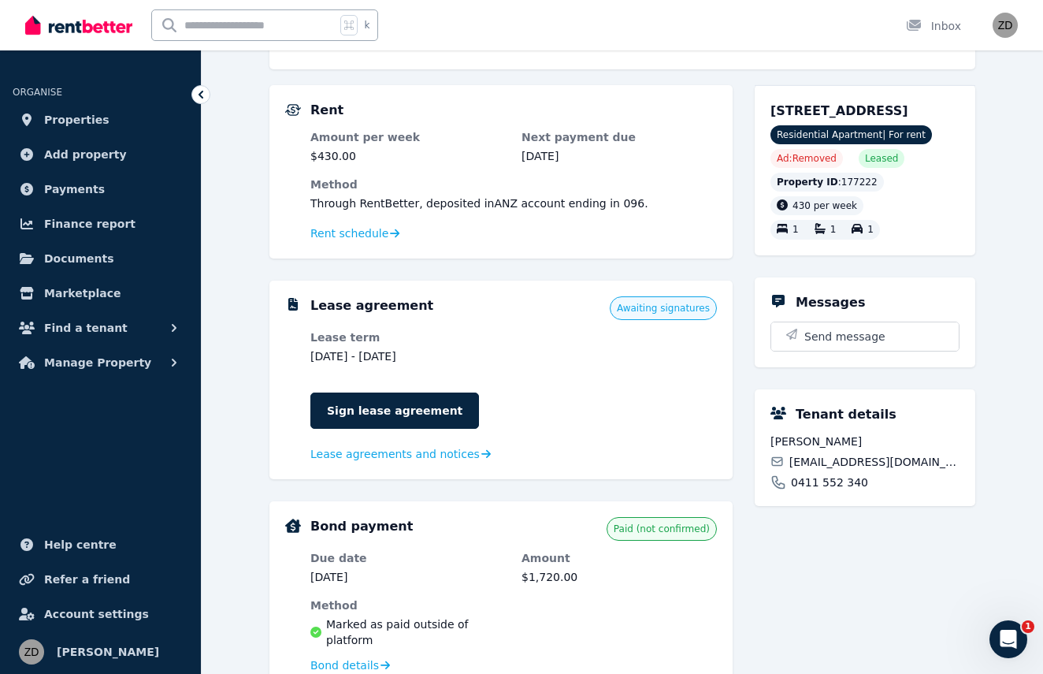
scroll to position [286, 0]
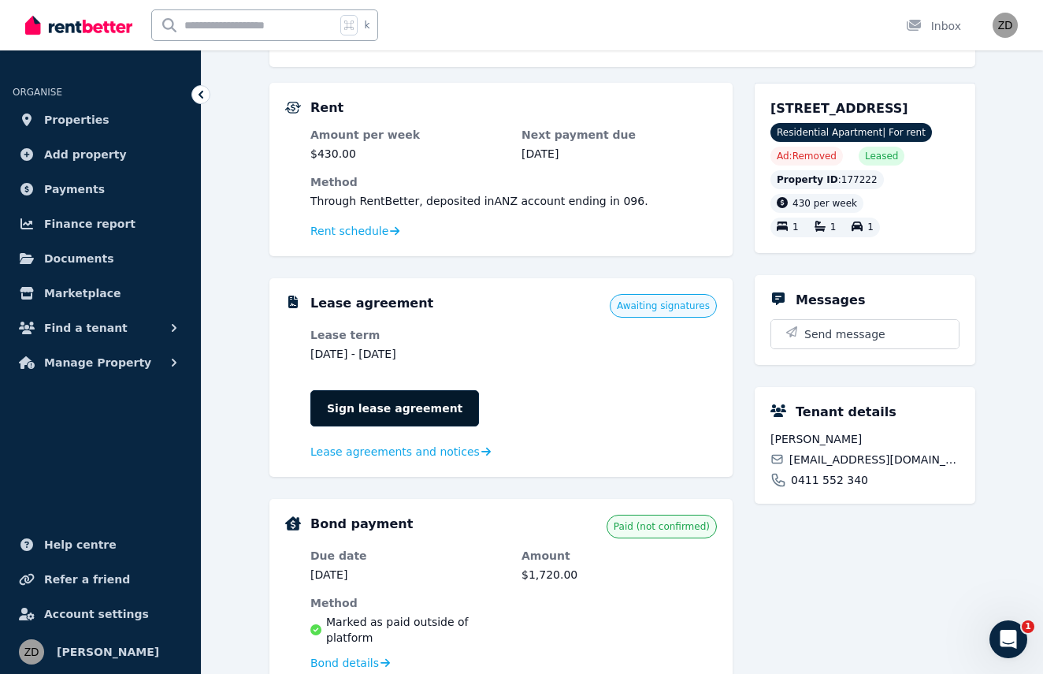
click at [410, 408] on link "Sign lease agreement" at bounding box center [394, 408] width 169 height 36
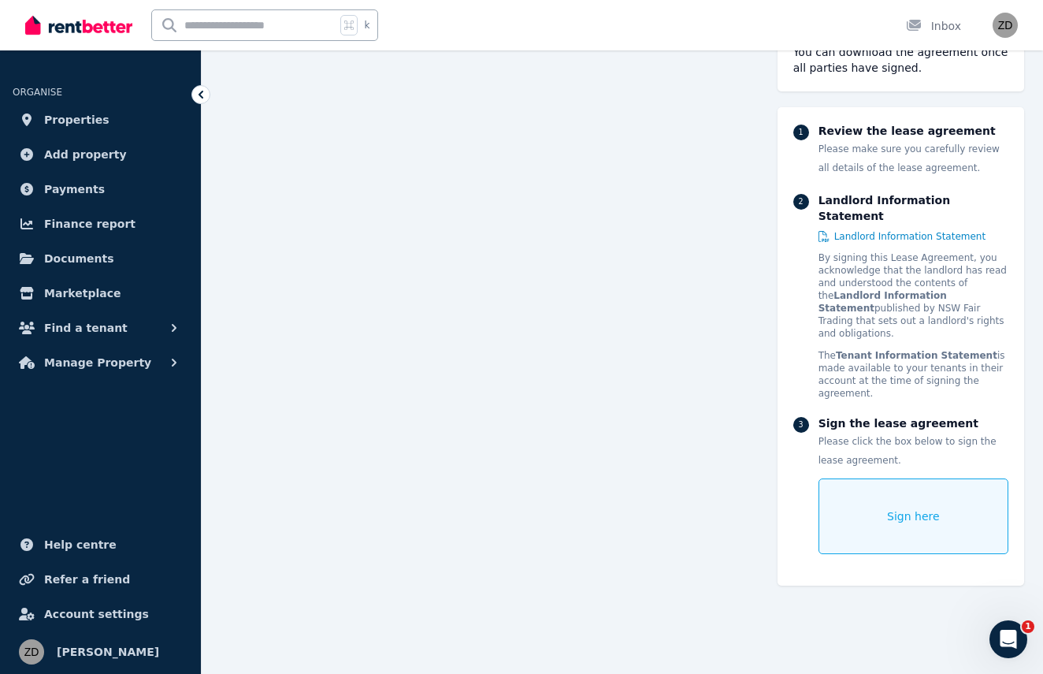
scroll to position [192, 0]
drag, startPoint x: 870, startPoint y: 491, endPoint x: 888, endPoint y: 474, distance: 25.1
click at [888, 478] on div "Sign here" at bounding box center [914, 516] width 190 height 76
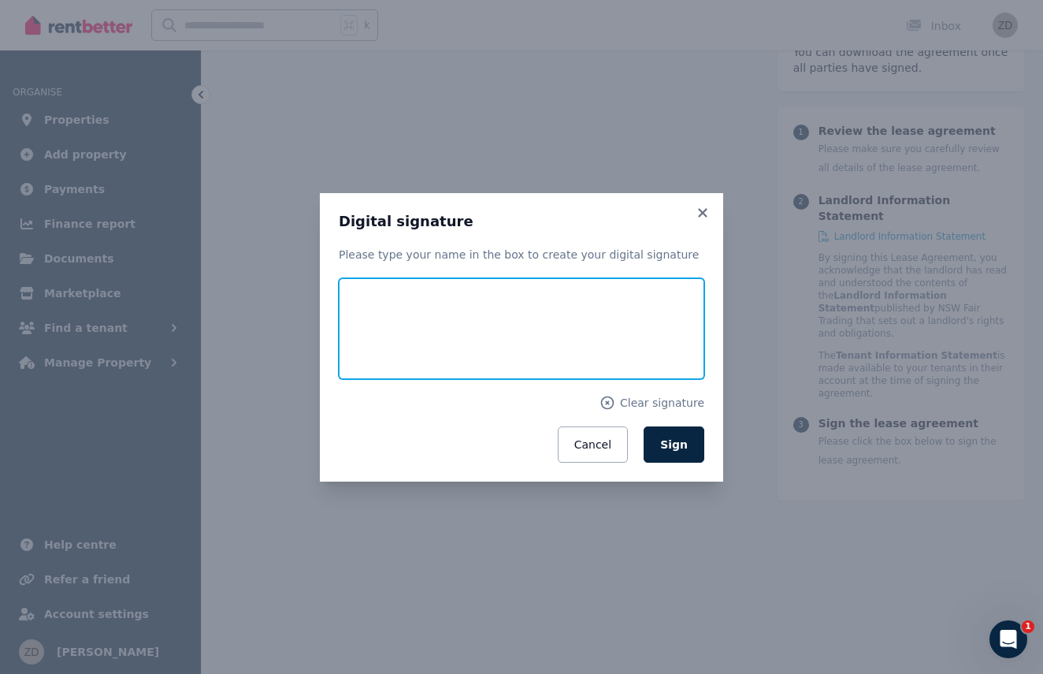
click at [411, 332] on input "text" at bounding box center [522, 328] width 366 height 101
click at [363, 339] on input "*********" at bounding box center [522, 328] width 366 height 101
type input "*********"
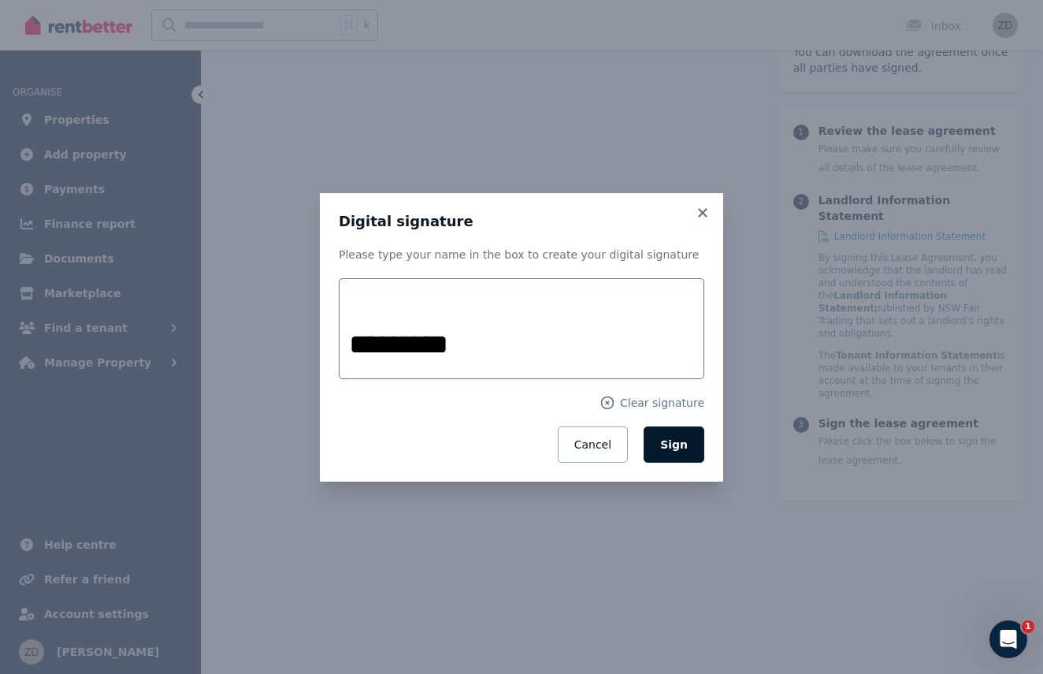
click at [679, 450] on span "Sign" at bounding box center [674, 444] width 28 height 13
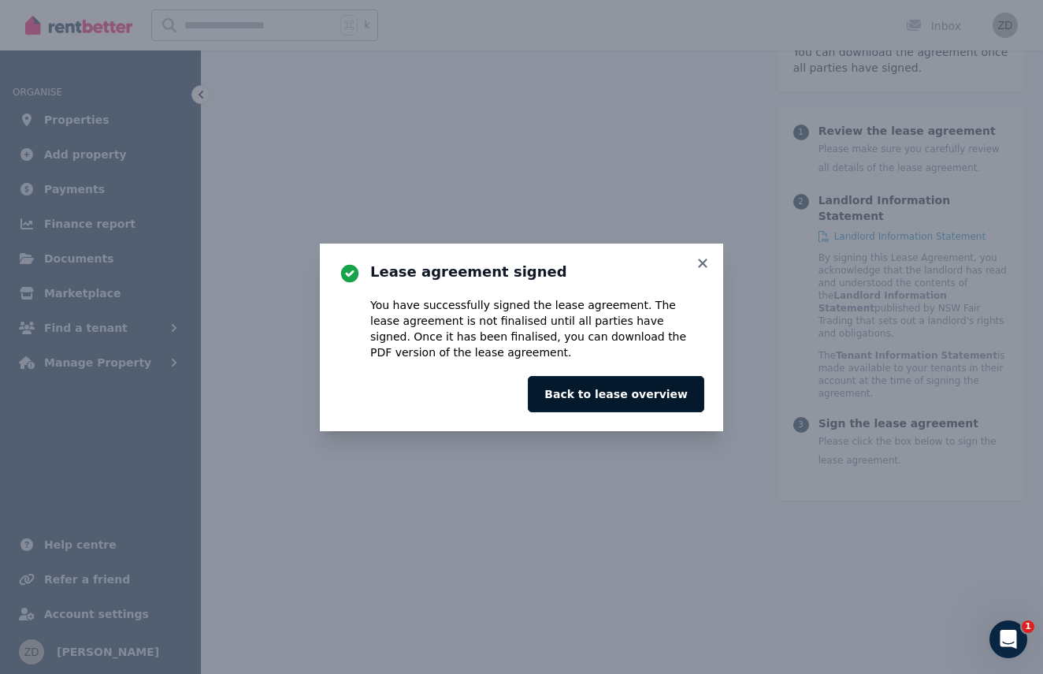
click at [632, 392] on button "Back to lease overview" at bounding box center [616, 394] width 177 height 36
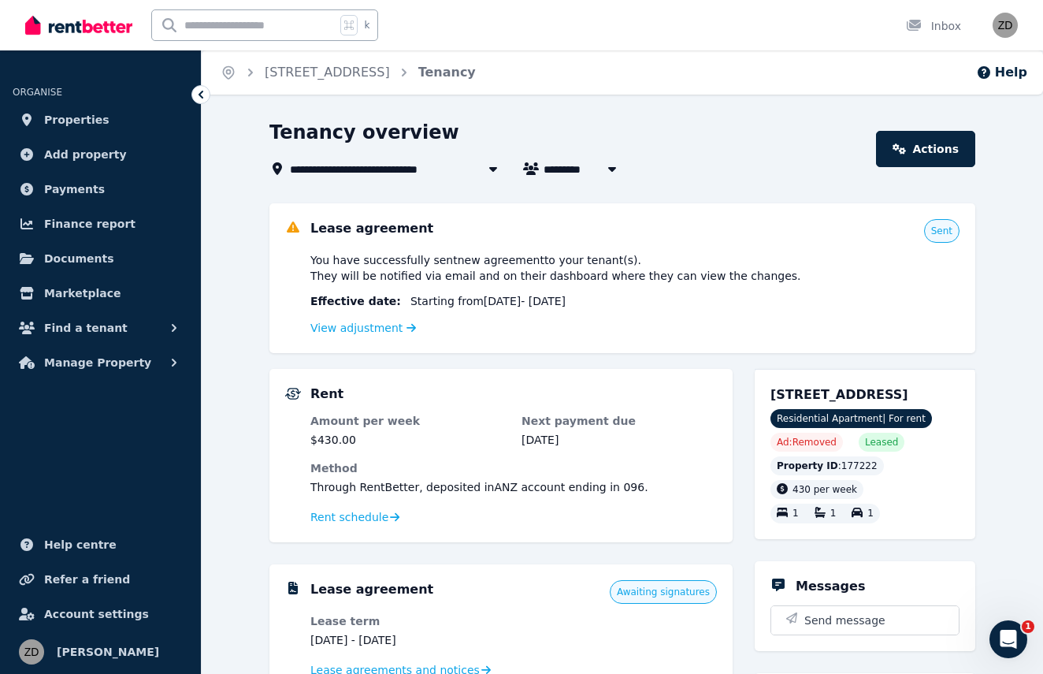
click at [428, 172] on span "[STREET_ADDRESS]" at bounding box center [359, 168] width 138 height 19
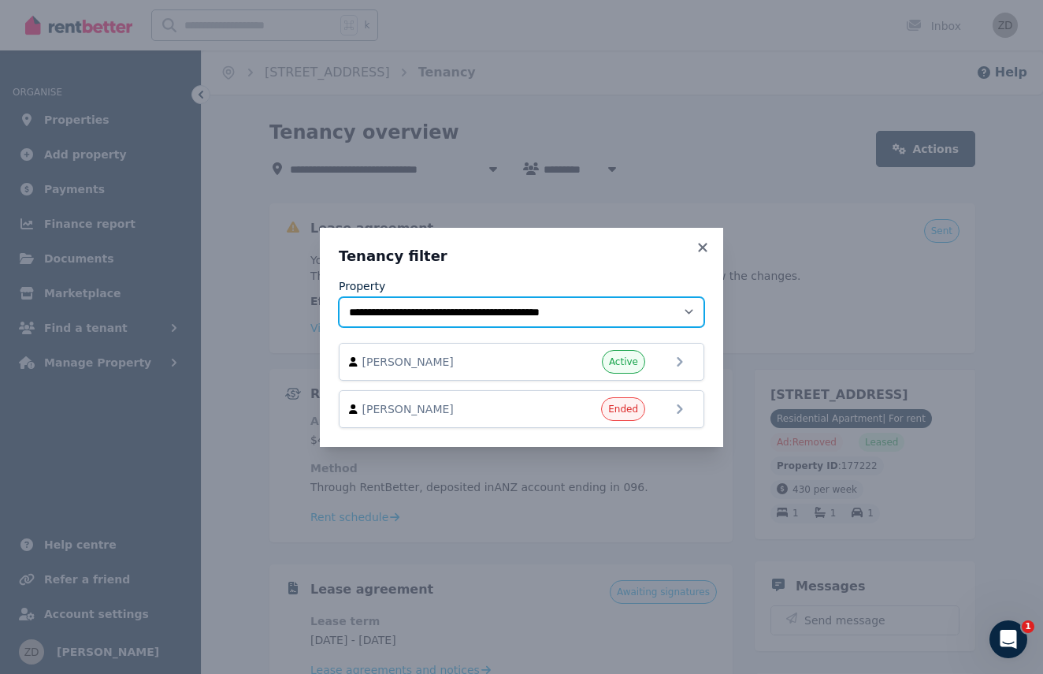
select select "**********"
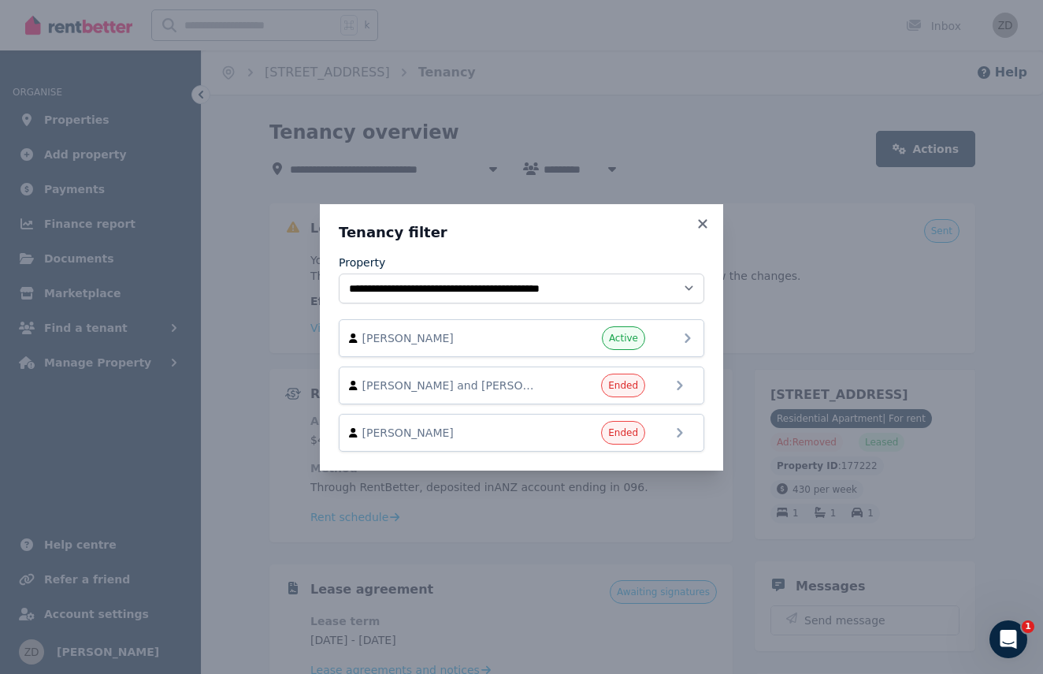
click at [691, 336] on icon at bounding box center [687, 338] width 19 height 19
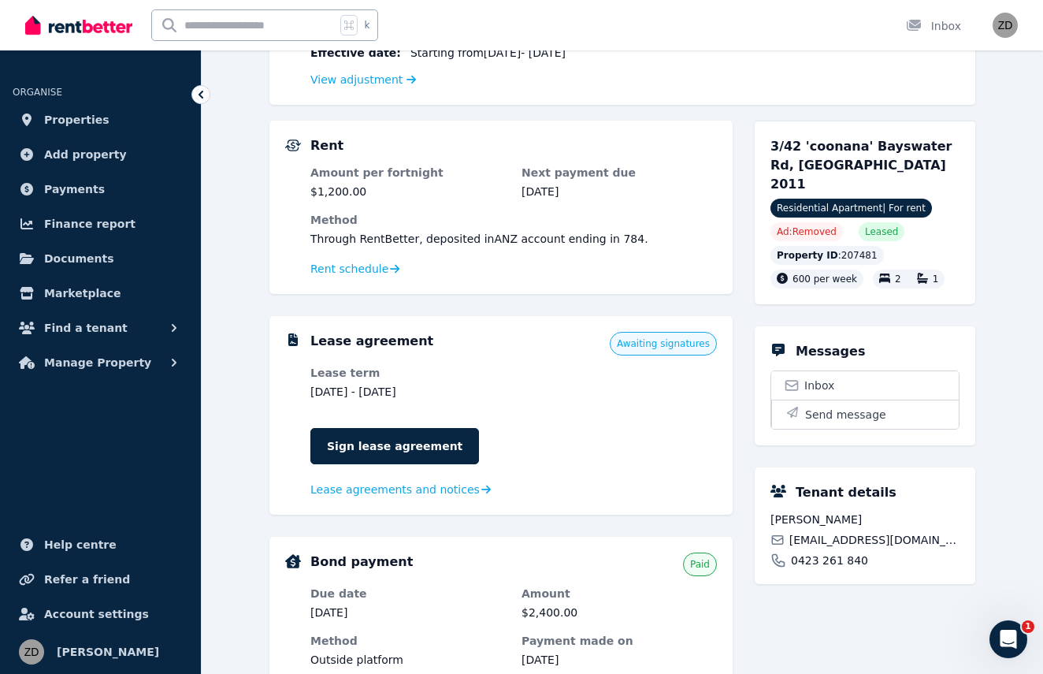
scroll to position [341, 0]
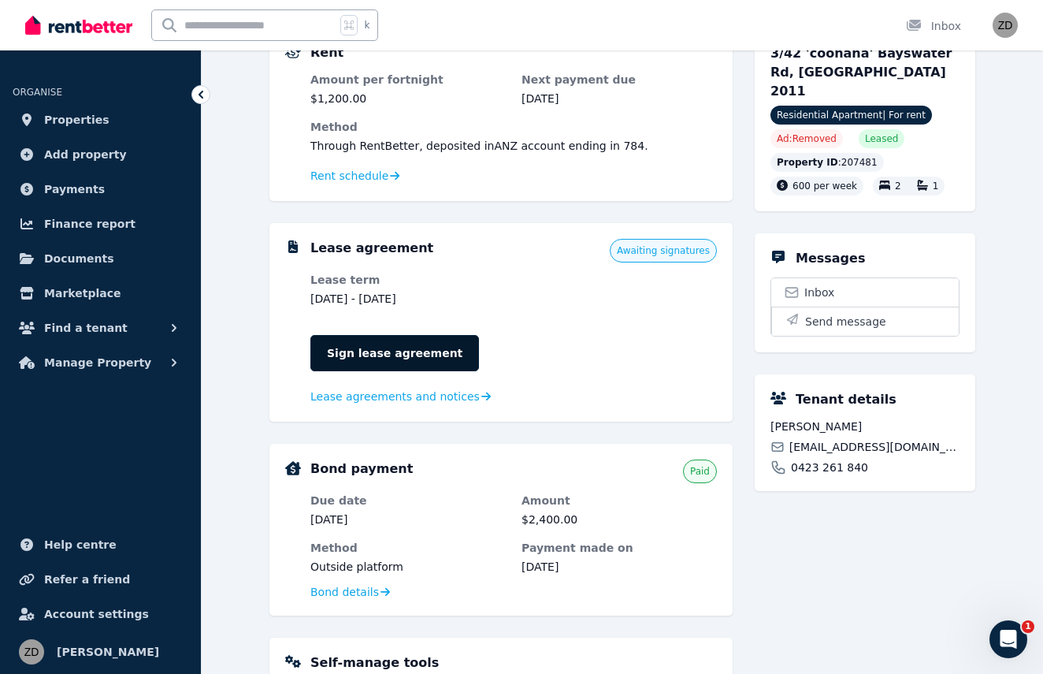
click at [424, 356] on link "Sign lease agreement" at bounding box center [394, 353] width 169 height 36
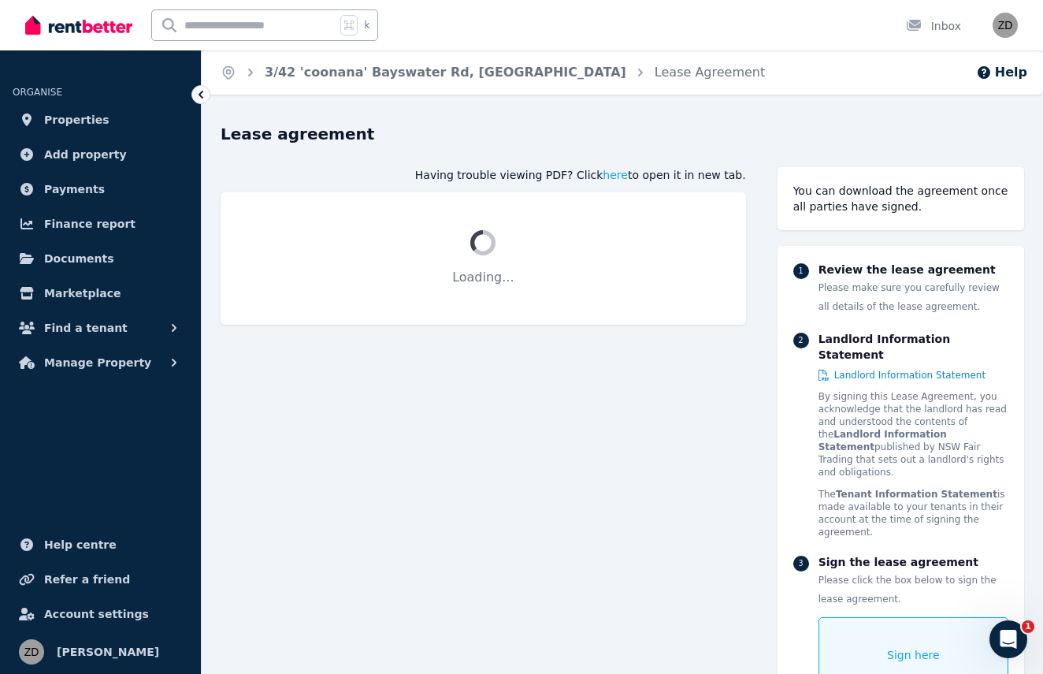
click at [915, 647] on span "Sign here" at bounding box center [913, 655] width 53 height 16
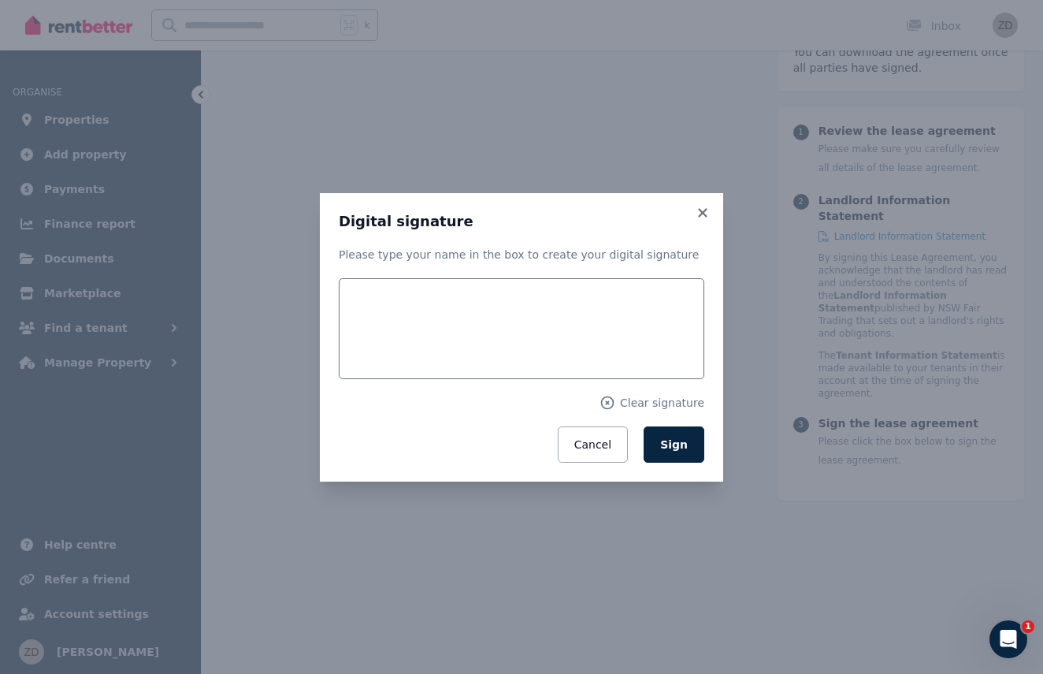
scroll to position [192, 0]
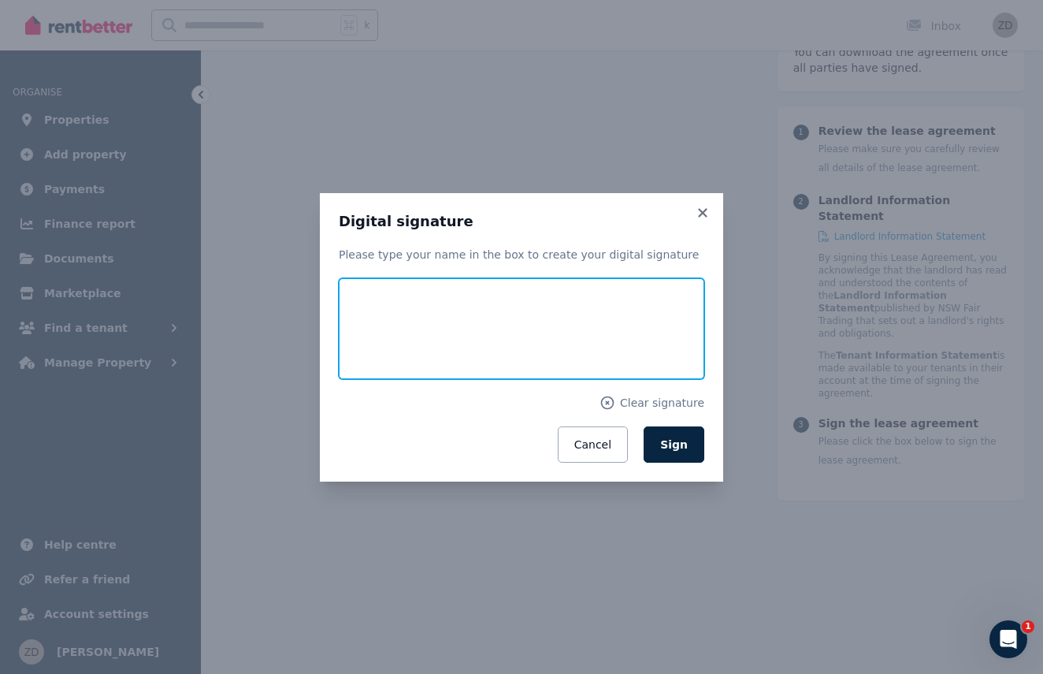
click at [450, 351] on input "text" at bounding box center [522, 328] width 366 height 101
type input "*********"
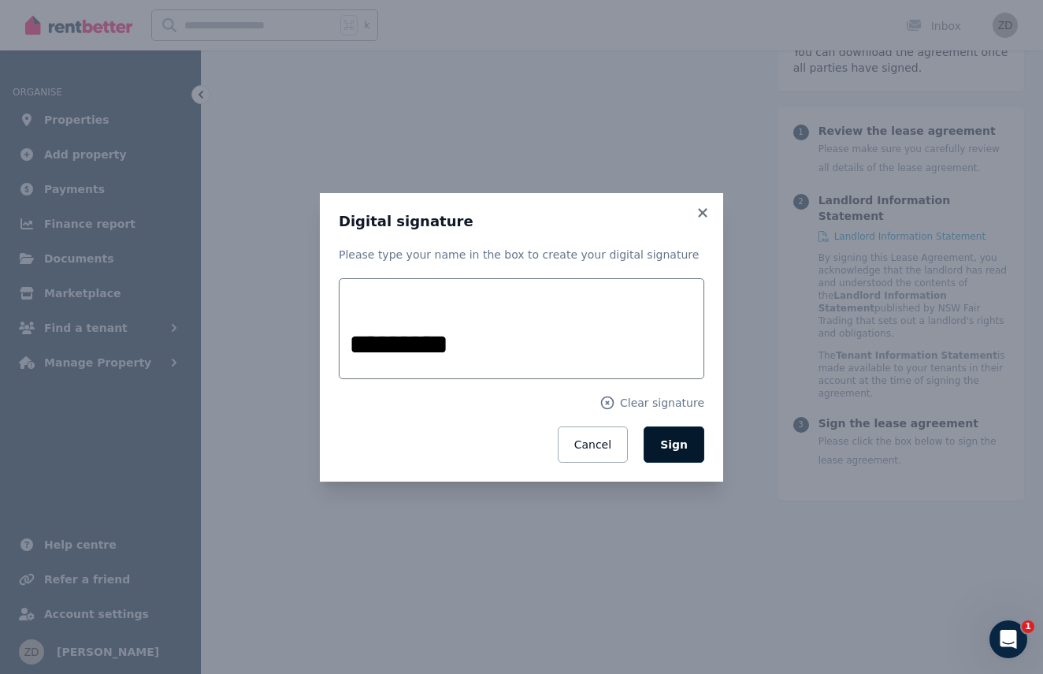
click at [665, 437] on button "Sign" at bounding box center [674, 444] width 61 height 36
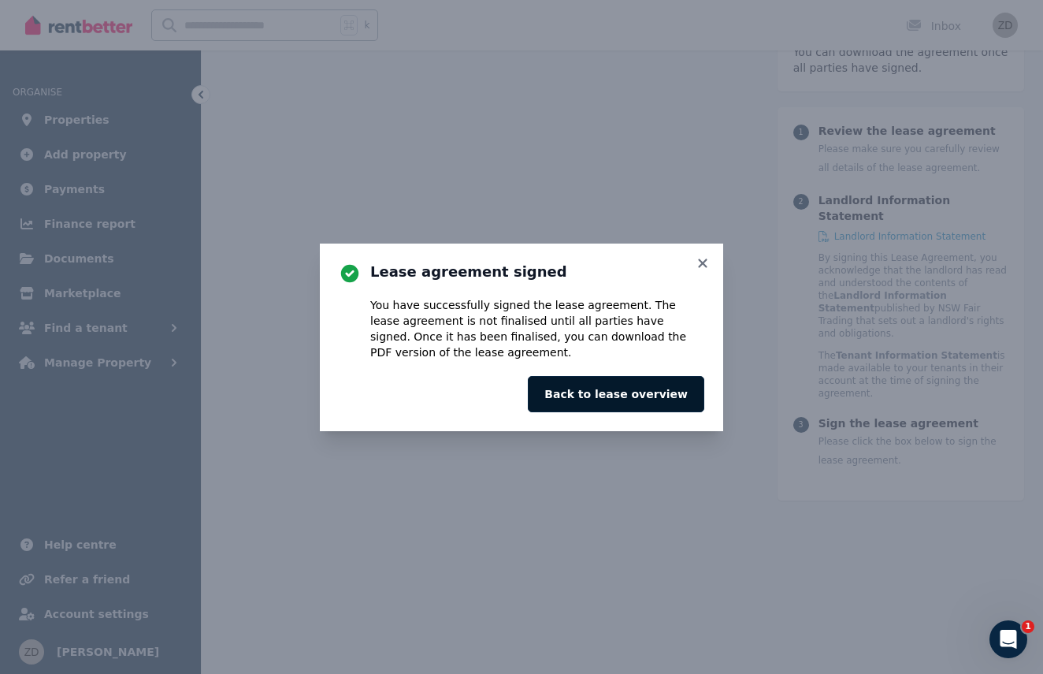
click at [634, 398] on button "Back to lease overview" at bounding box center [616, 394] width 177 height 36
